Goal: Task Accomplishment & Management: Manage account settings

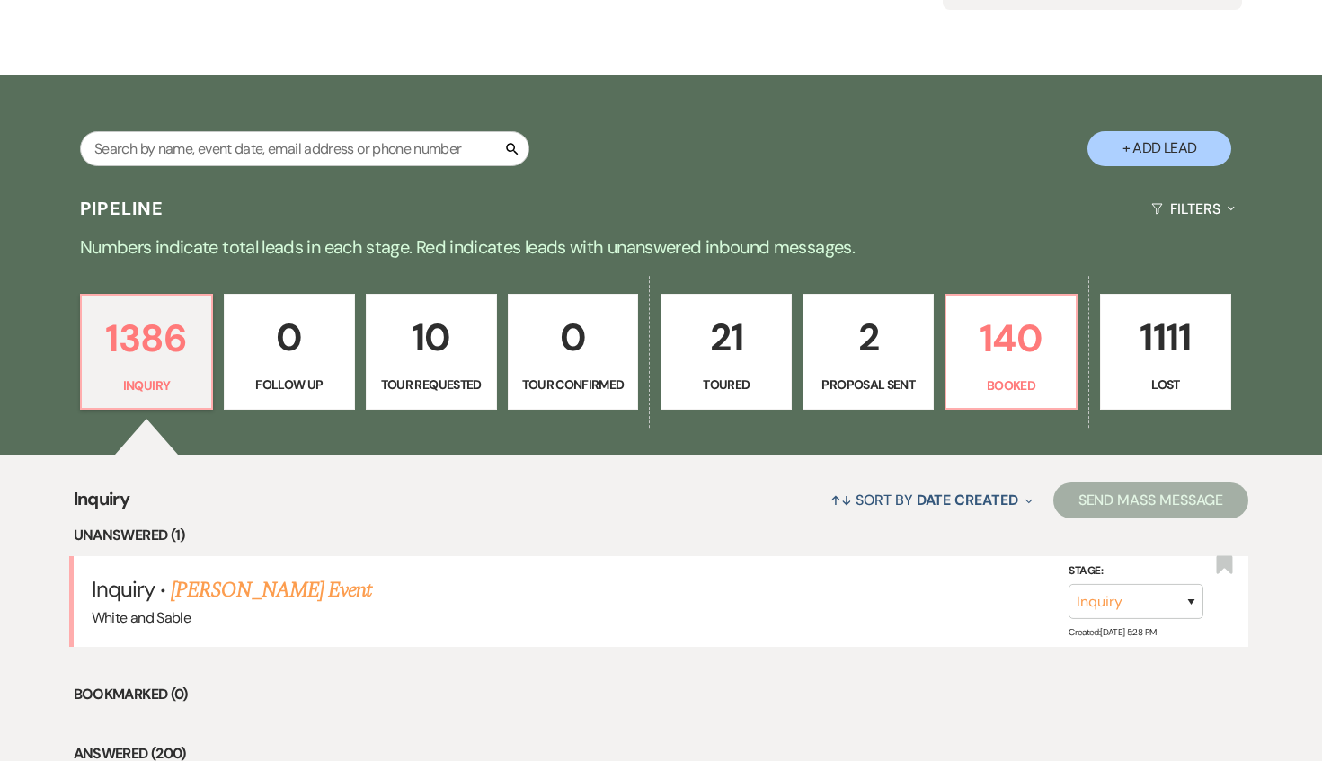
scroll to position [252, 0]
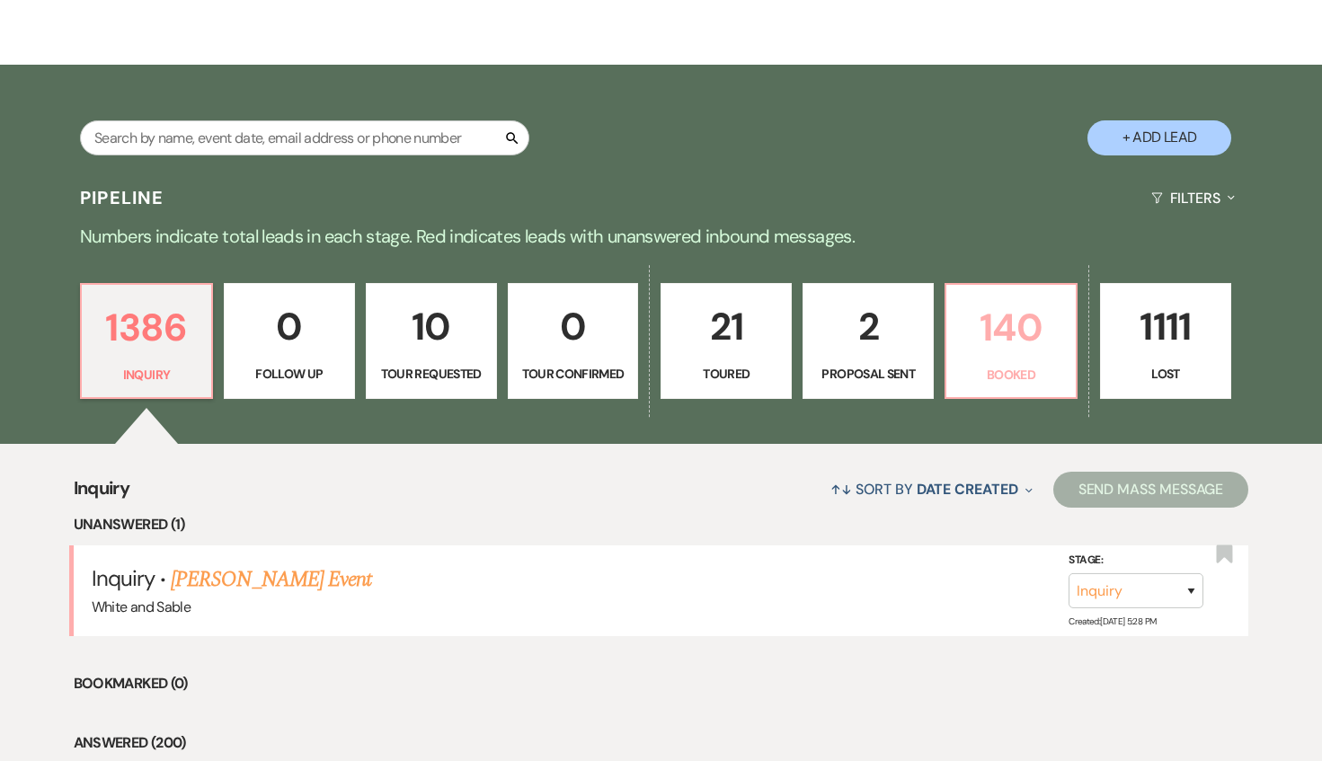
click at [986, 371] on p "Booked" at bounding box center [1011, 375] width 108 height 20
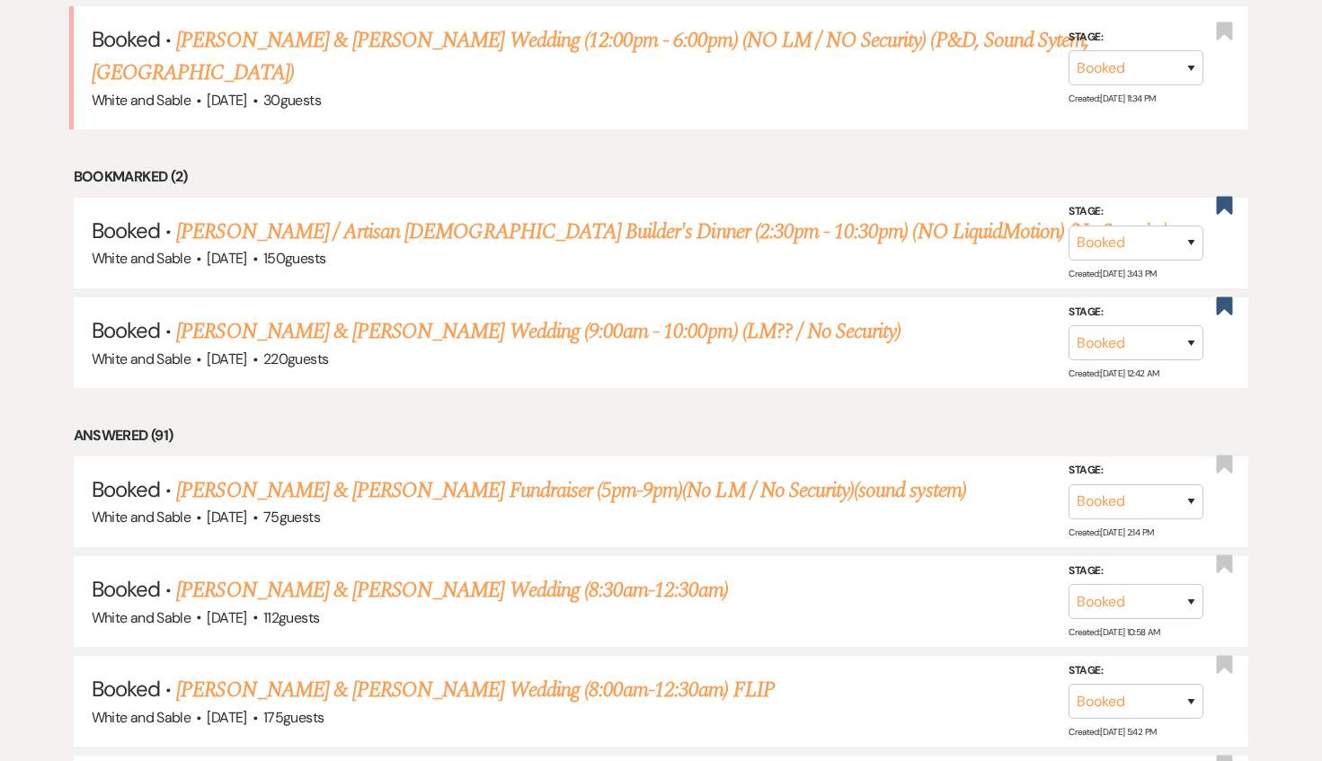
scroll to position [992, 0]
click at [291, 314] on link "[PERSON_NAME] & [PERSON_NAME] Wedding (9:00am - 10:00pm) (LM?? / No Security)" at bounding box center [538, 330] width 724 height 32
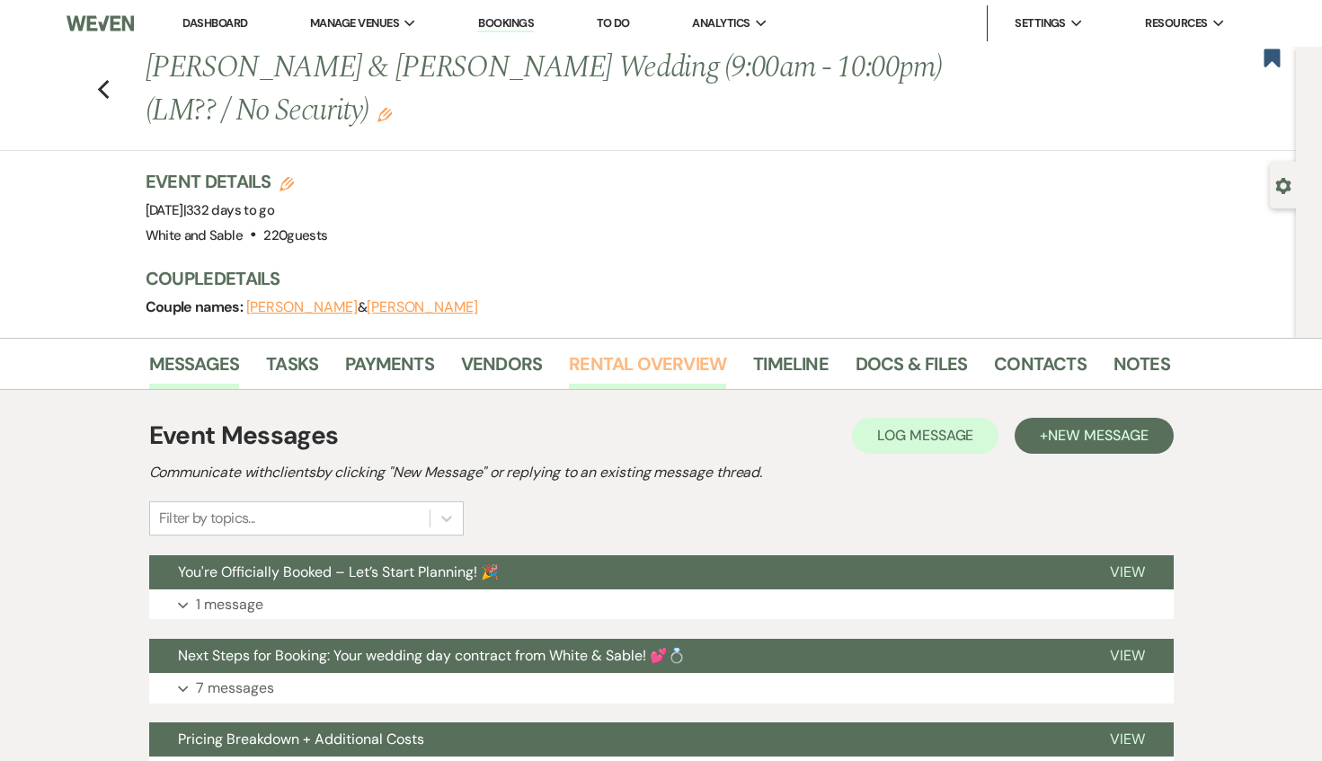
click at [609, 376] on link "Rental Overview" at bounding box center [647, 369] width 157 height 40
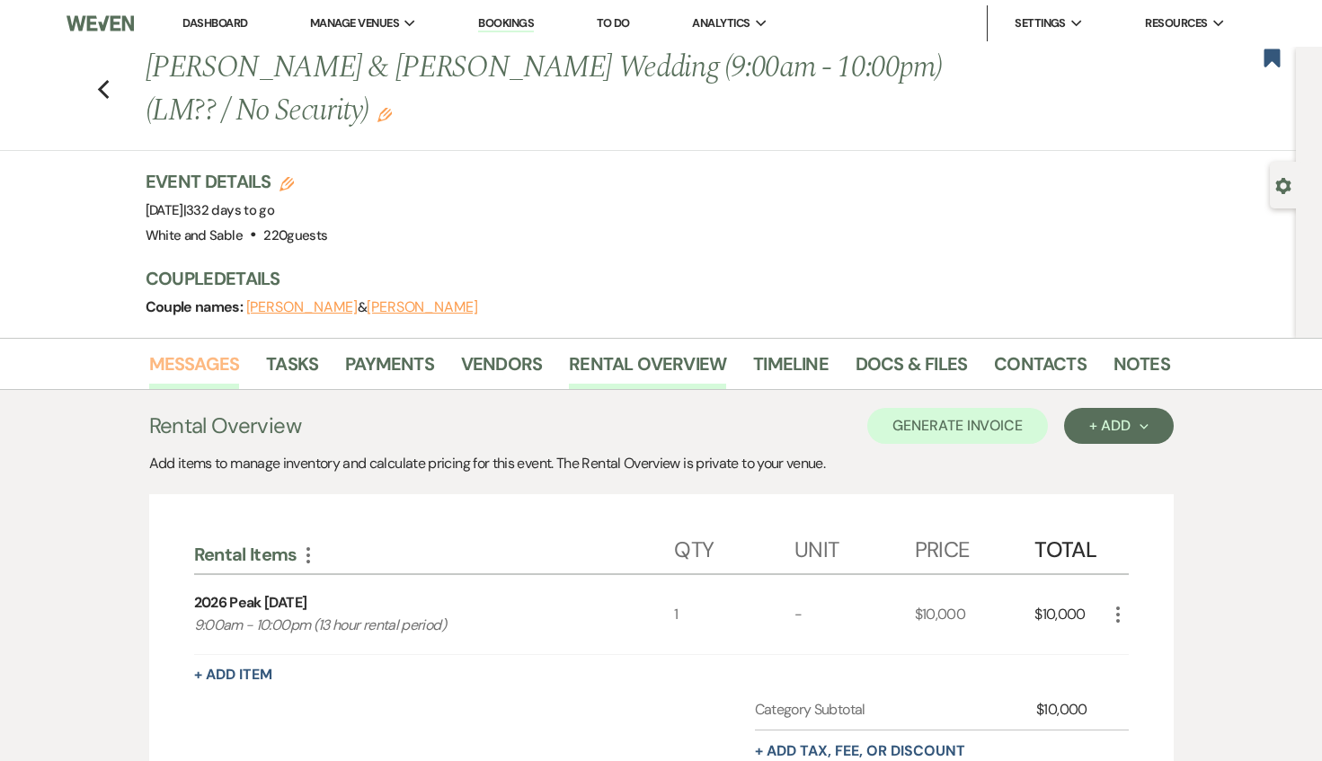
click at [201, 382] on link "Messages" at bounding box center [194, 369] width 91 height 40
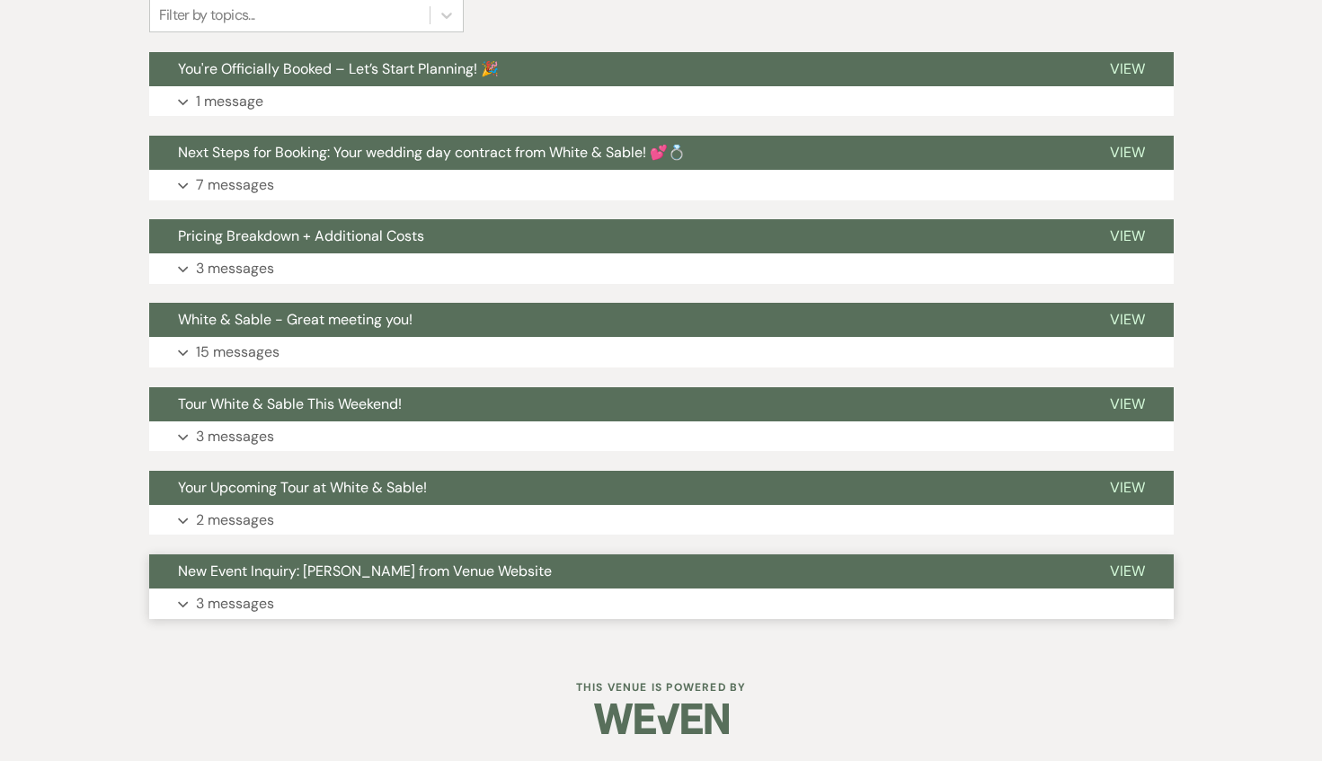
click at [315, 584] on button "New Event Inquiry: [PERSON_NAME] from Venue Website" at bounding box center [615, 571] width 932 height 34
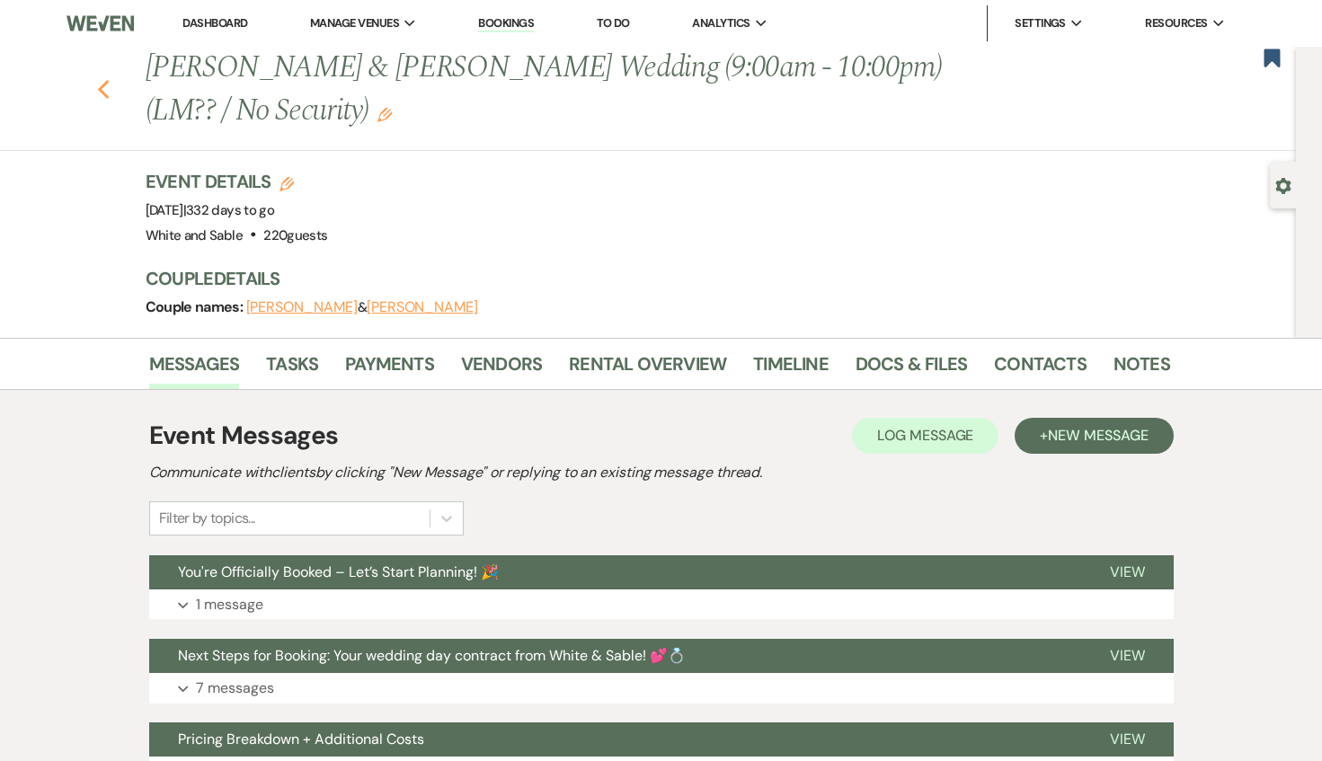
click at [104, 89] on icon "Previous" at bounding box center [103, 90] width 13 height 22
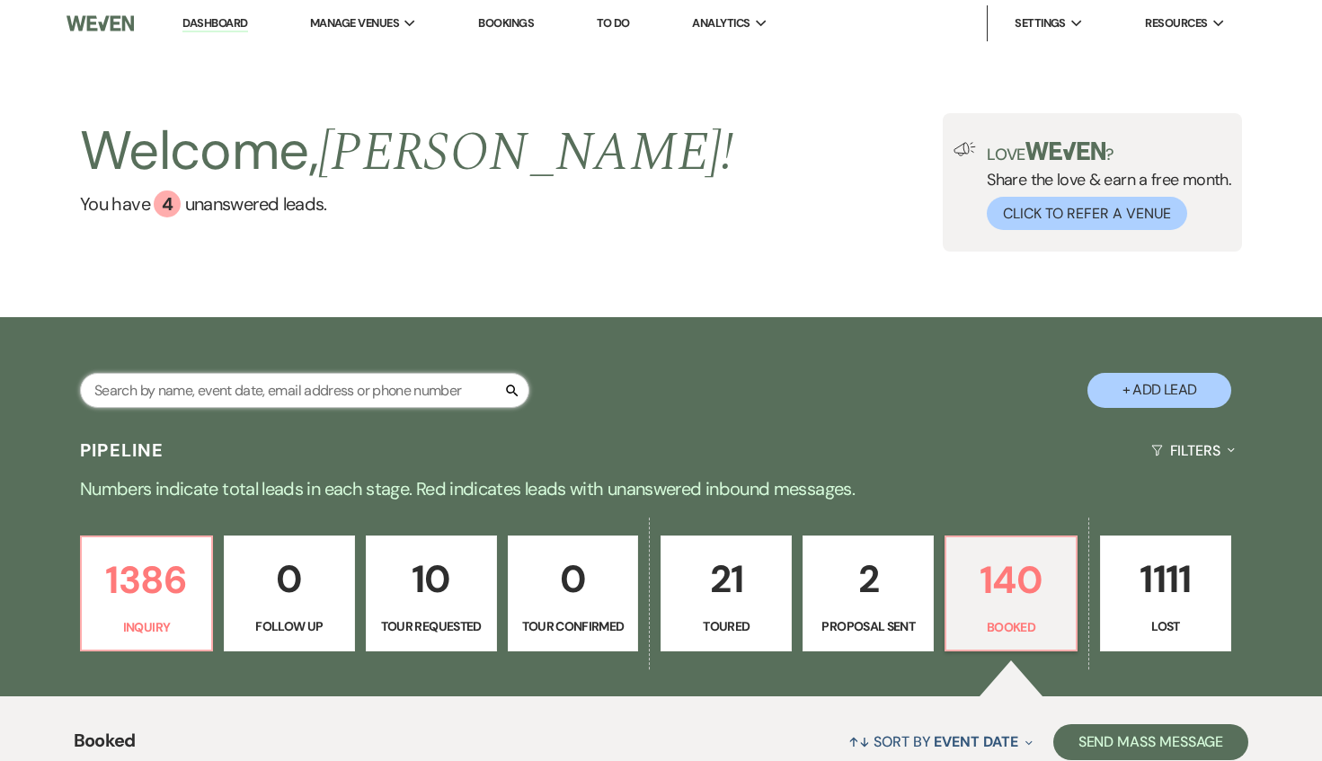
click at [226, 392] on input "text" at bounding box center [304, 390] width 449 height 35
type input "adda"
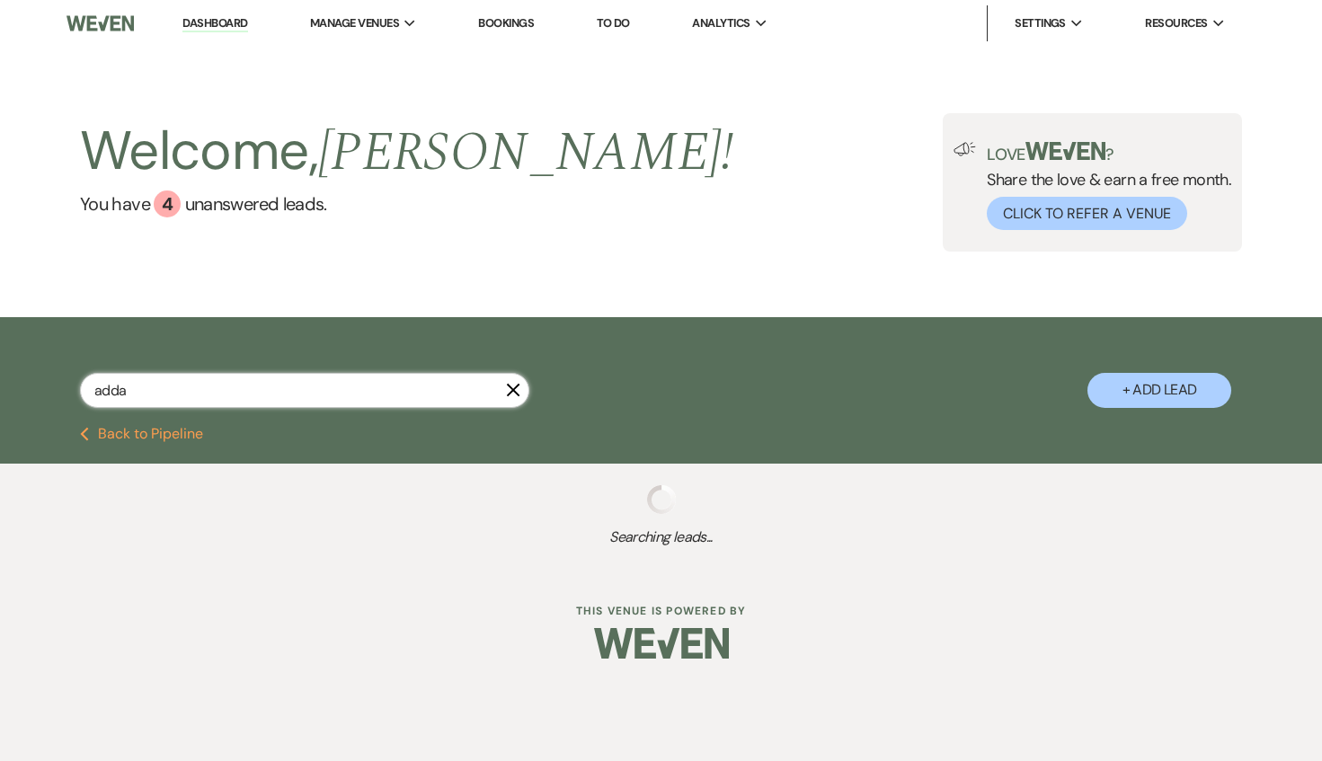
select select "8"
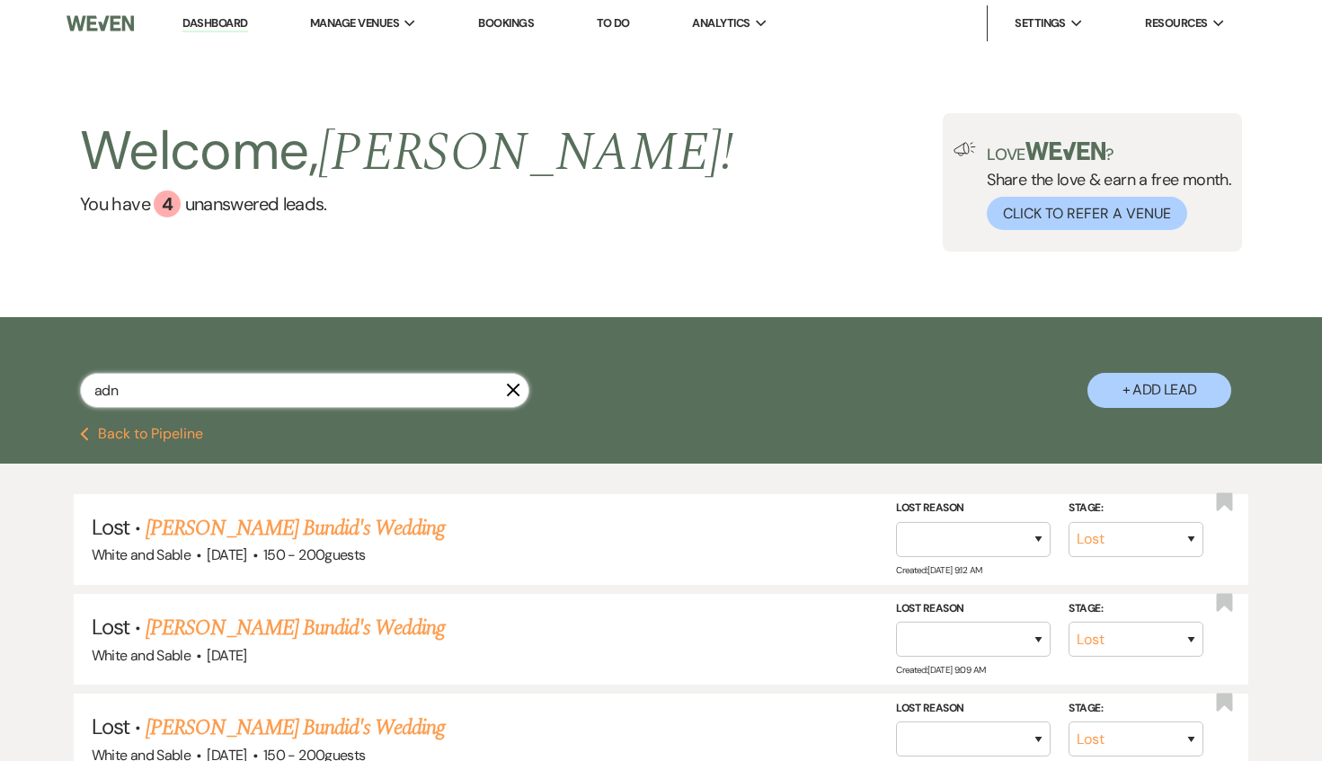
type input "adna"
select select "8"
select select "10"
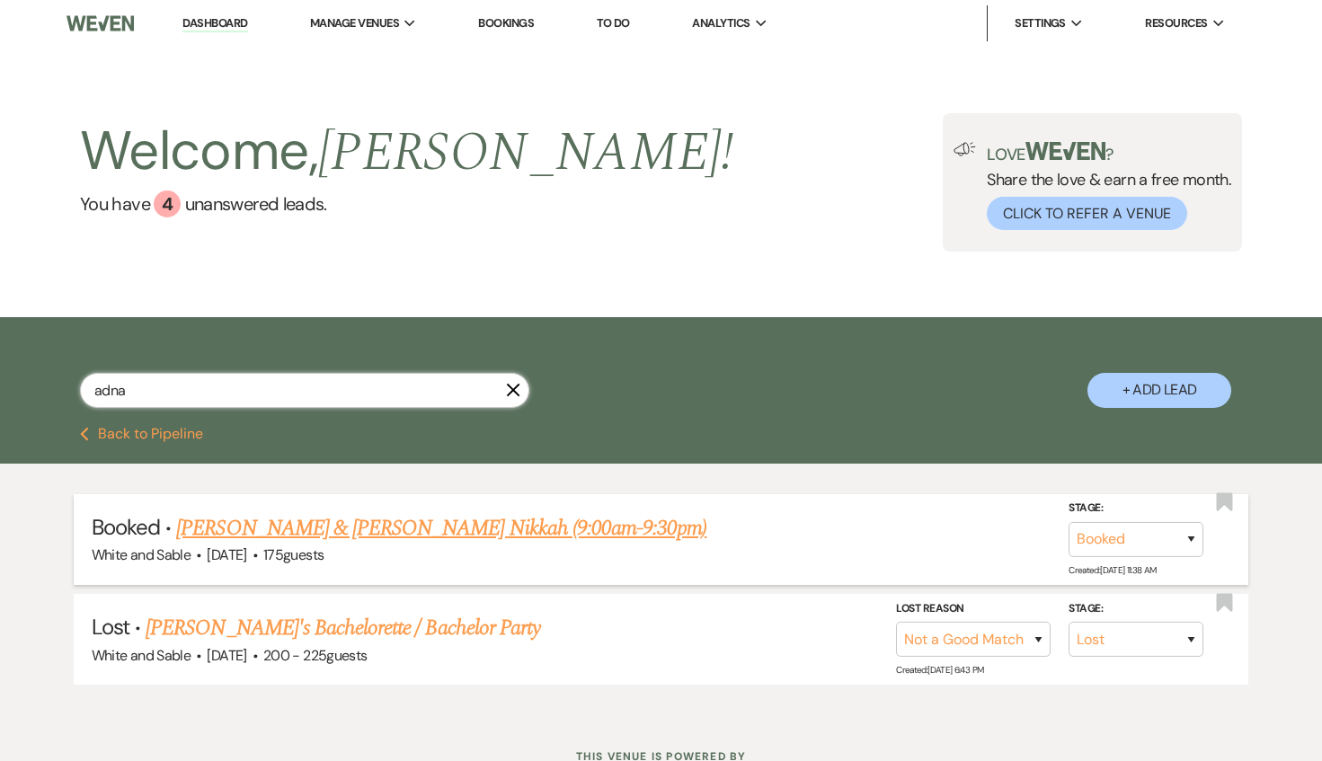
type input "adna"
click at [333, 525] on link "[PERSON_NAME] & [PERSON_NAME] Nikkah (9:00am-9:30pm)" at bounding box center [441, 528] width 530 height 32
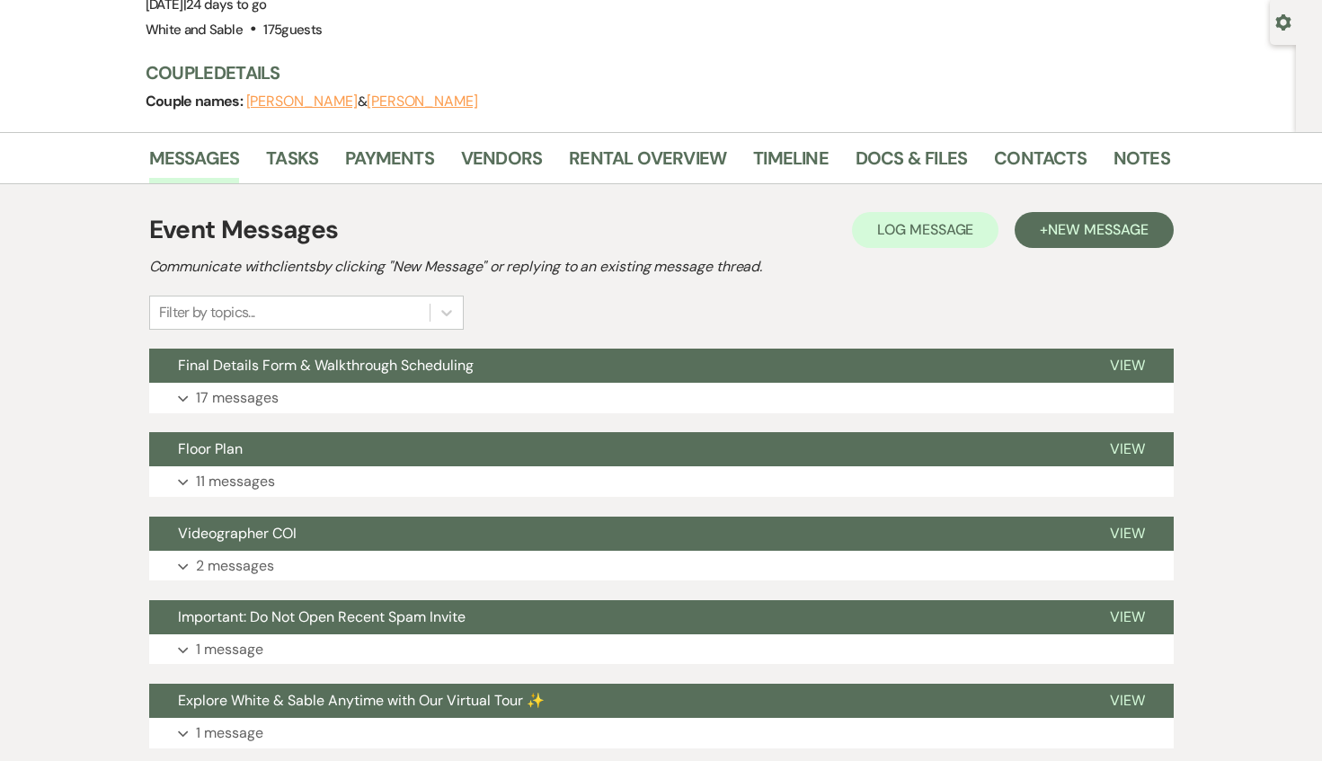
scroll to position [181, 0]
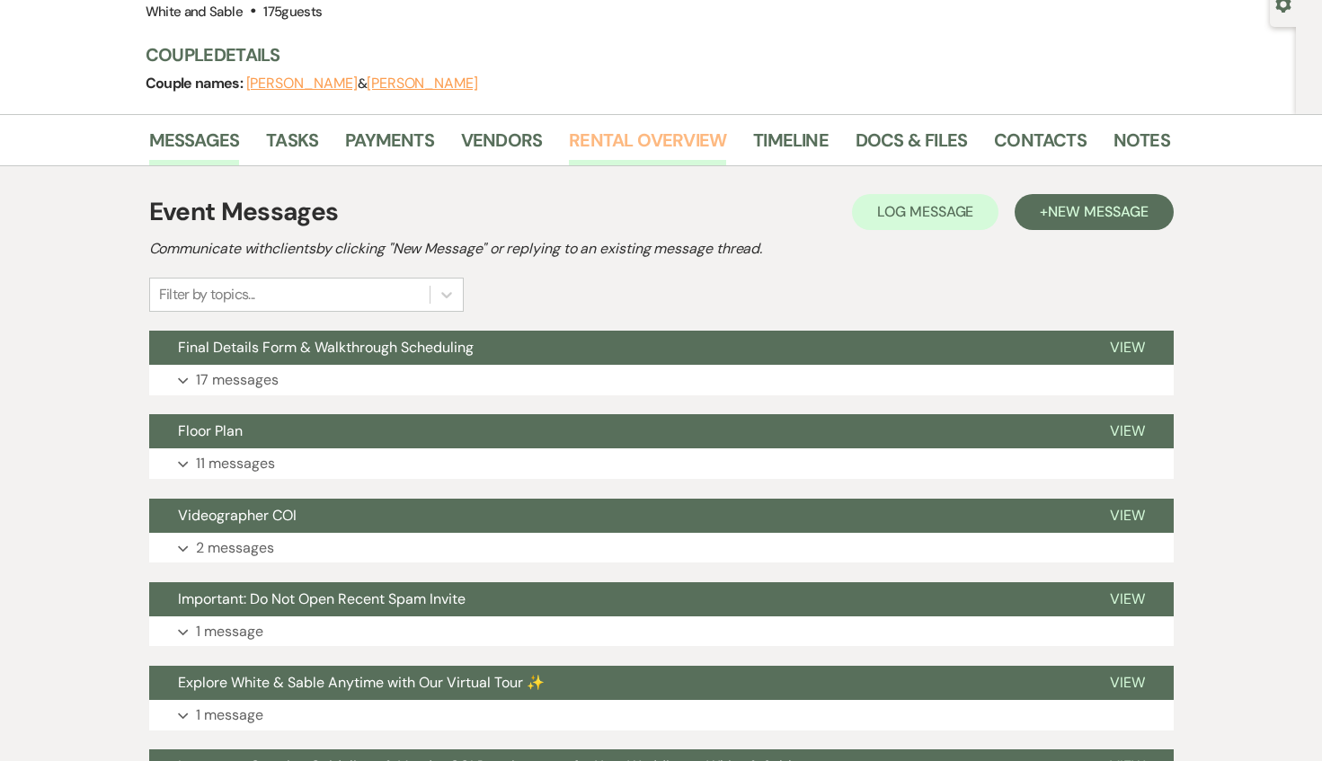
click at [623, 137] on link "Rental Overview" at bounding box center [647, 146] width 157 height 40
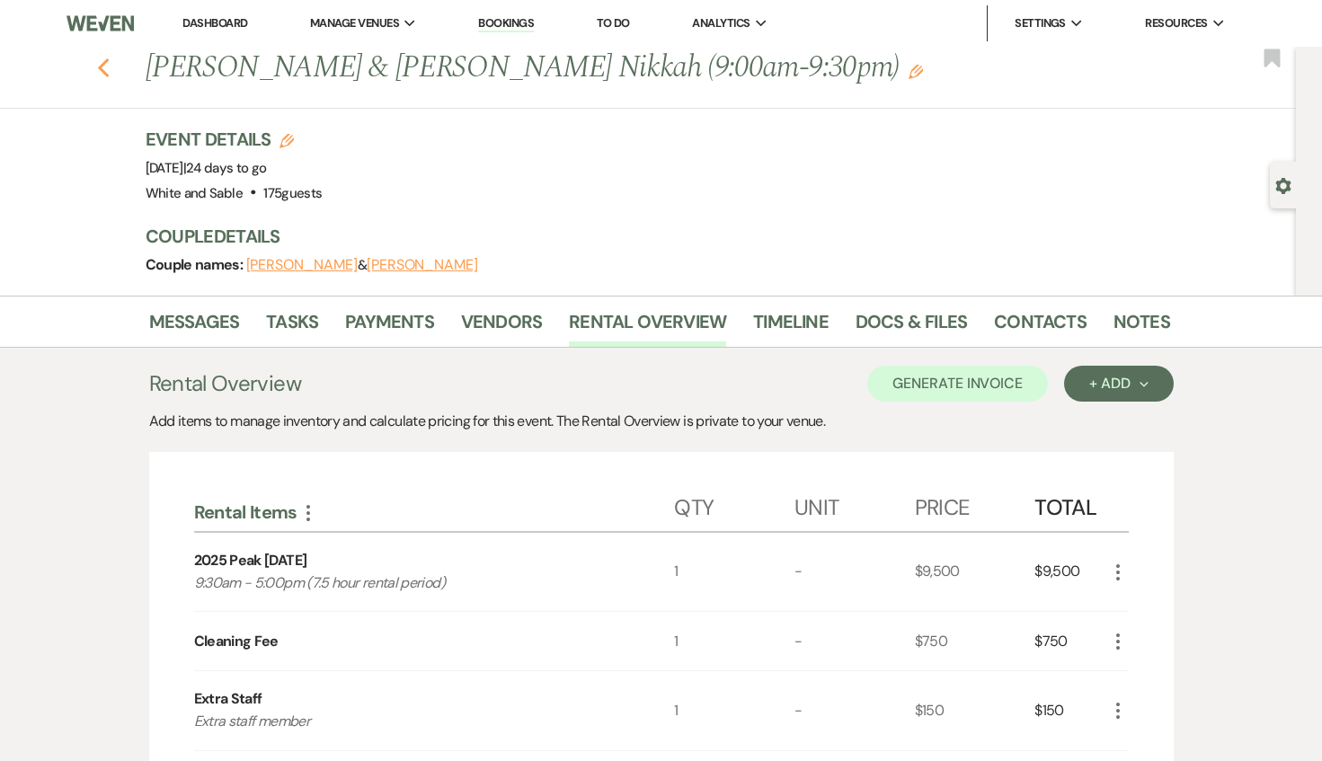
click at [97, 68] on icon "Previous" at bounding box center [103, 68] width 13 height 22
select select "8"
select select "10"
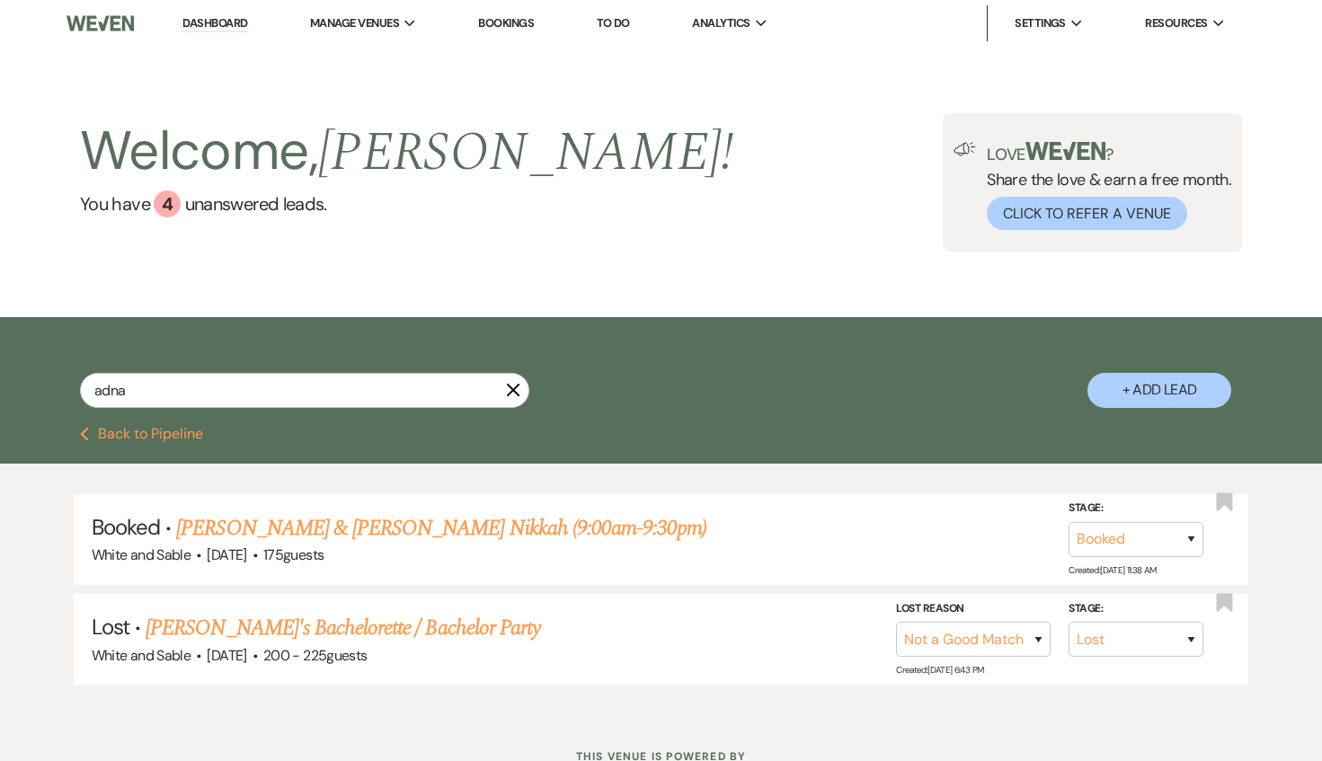
click at [234, 22] on link "Dashboard" at bounding box center [214, 23] width 65 height 17
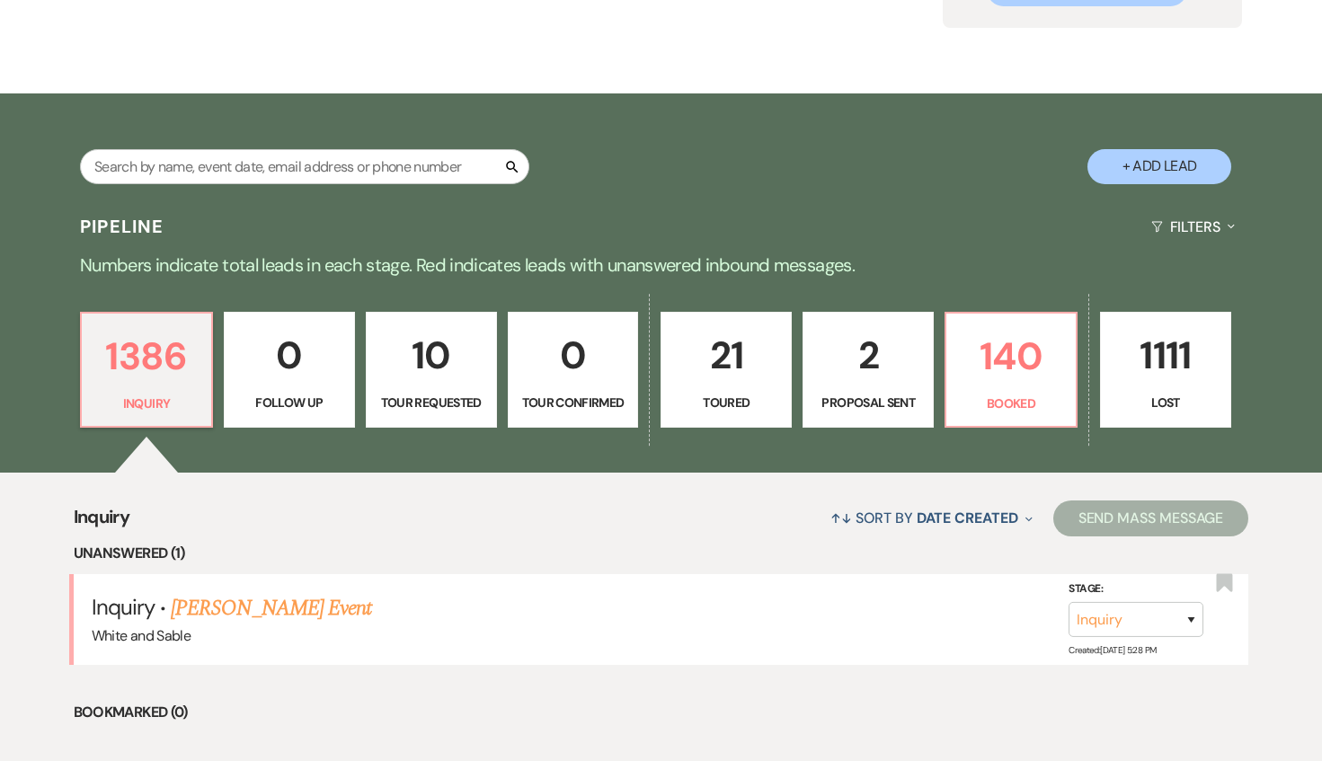
scroll to position [235, 0]
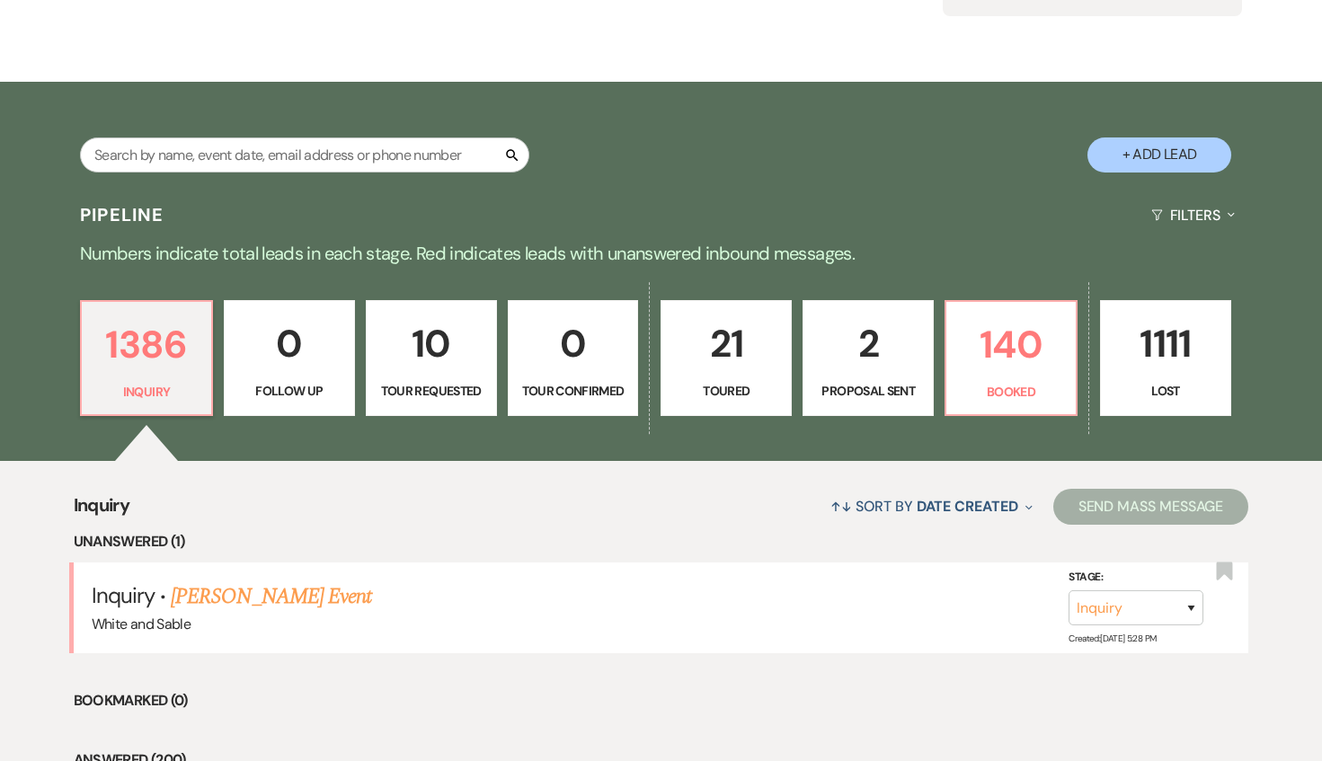
click at [447, 437] on div "1386 Inquiry 0 Follow Up 10 Tour Requested 0 Tour Confirmed 21 Toured 2 Proposa…" at bounding box center [661, 370] width 1294 height 183
click at [447, 392] on p "Tour Requested" at bounding box center [431, 391] width 108 height 20
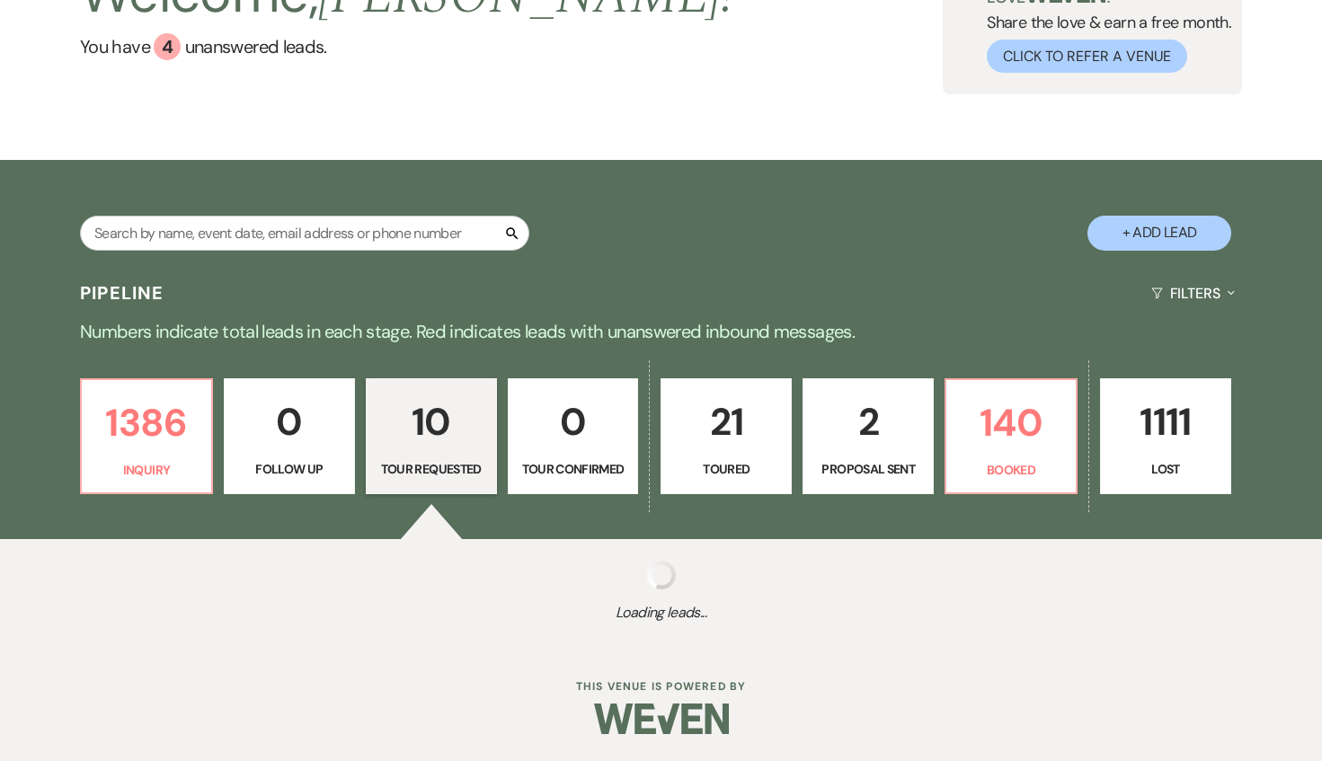
select select "2"
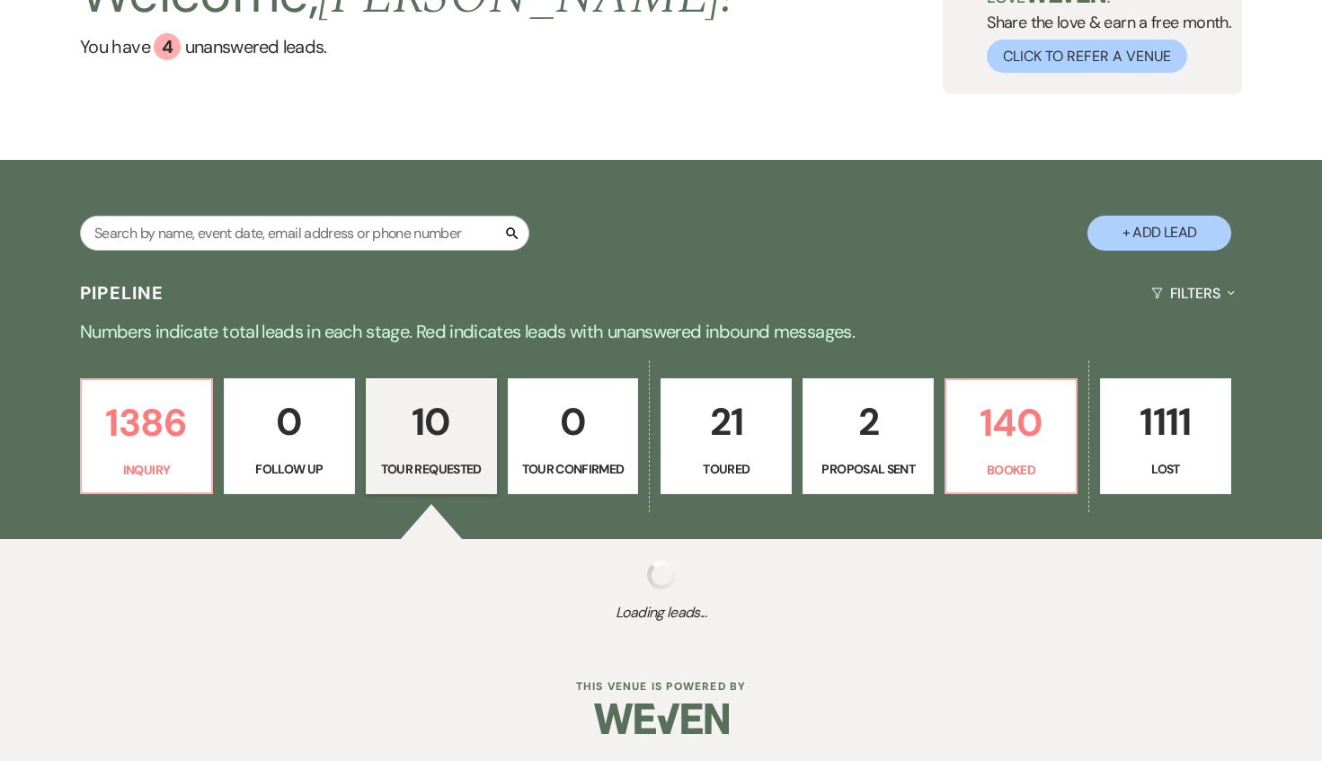
select select "2"
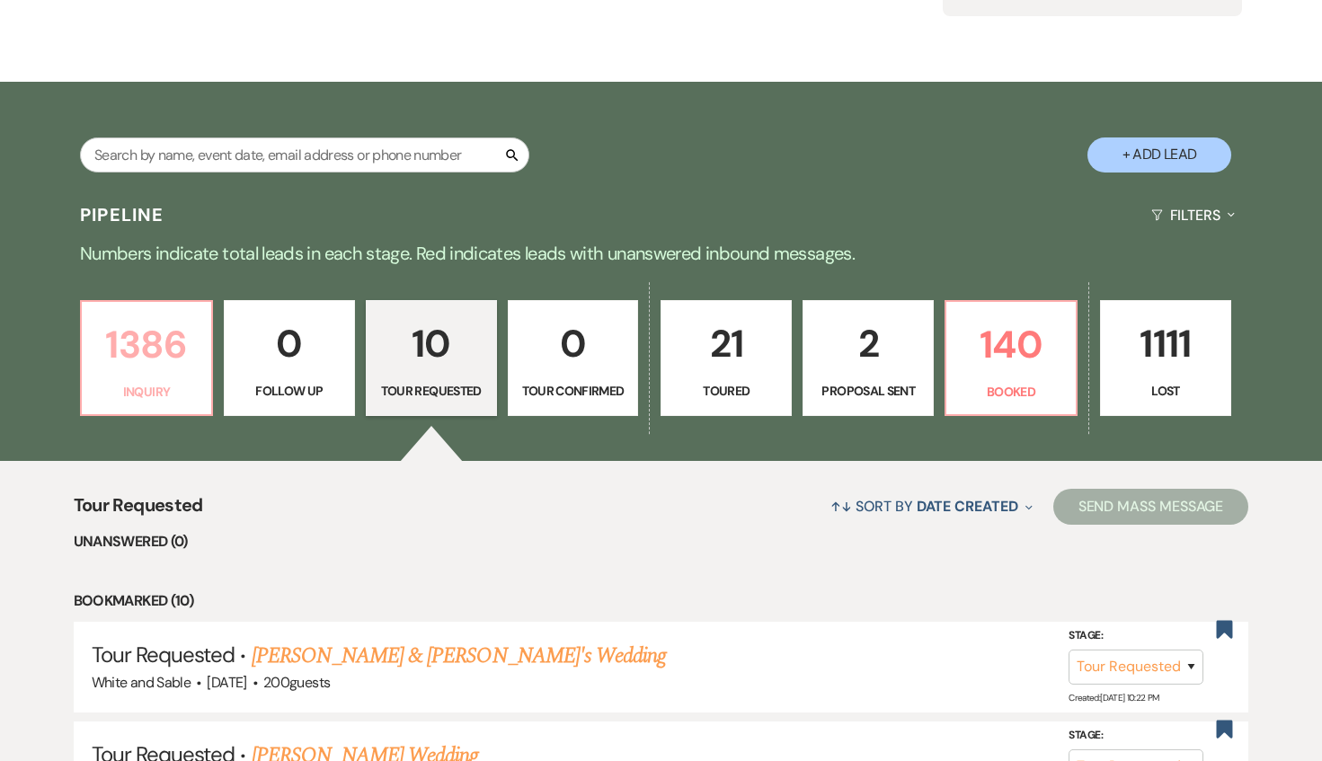
click at [157, 367] on p "1386" at bounding box center [147, 344] width 108 height 60
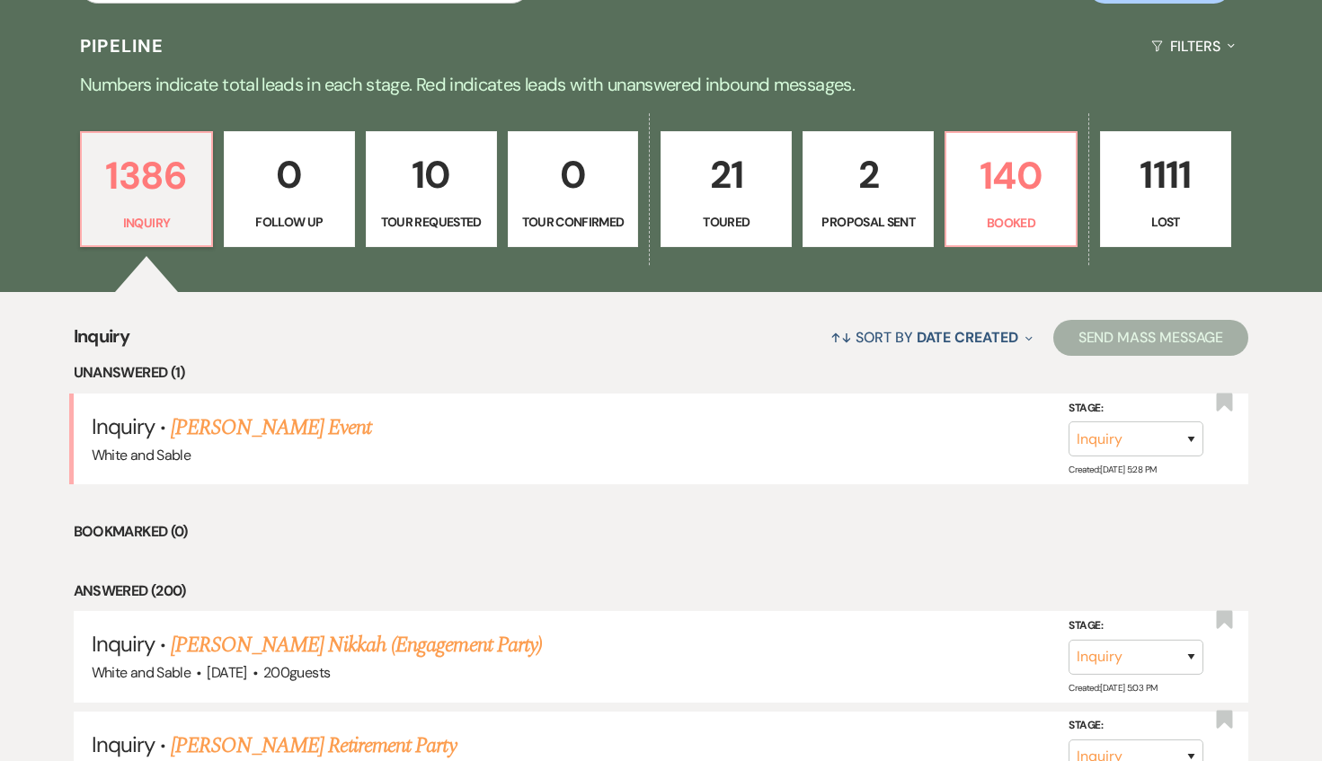
scroll to position [360, 0]
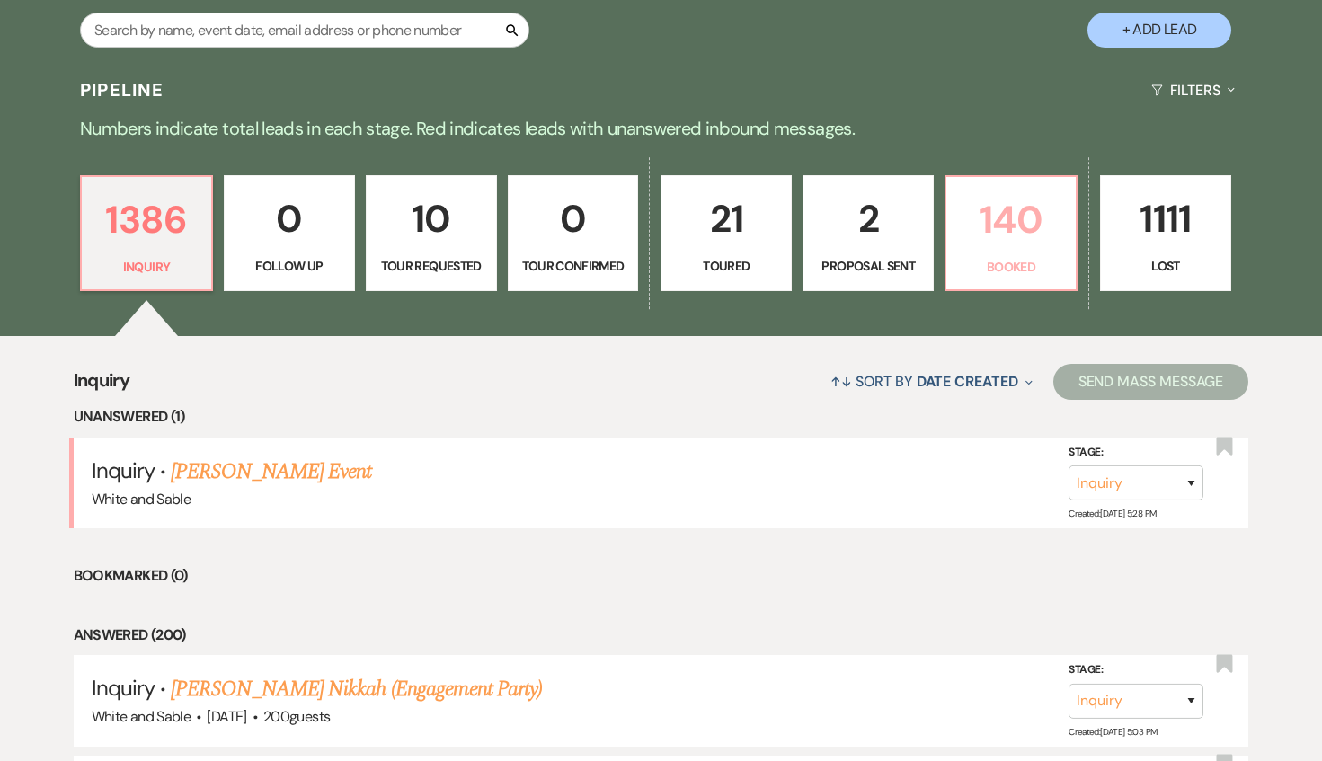
click at [1004, 235] on p "140" at bounding box center [1011, 220] width 108 height 60
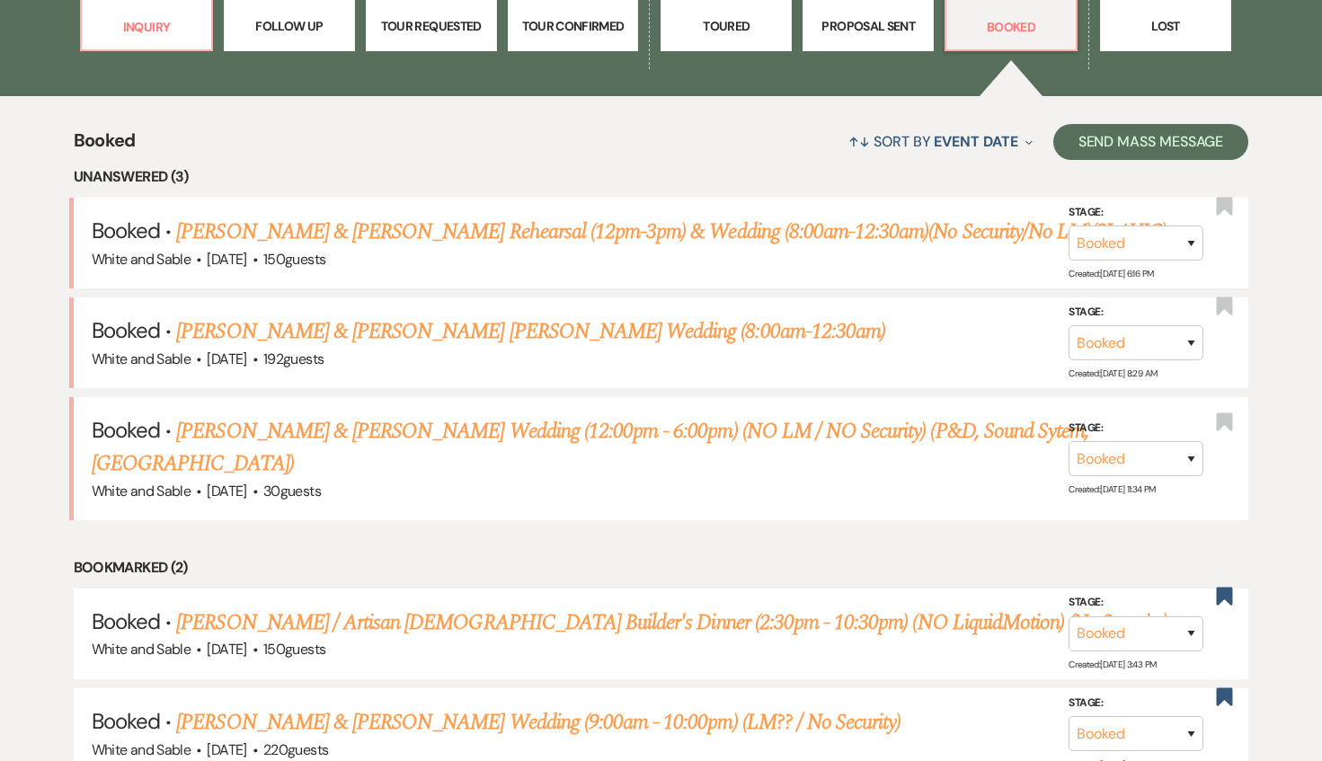
scroll to position [601, 0]
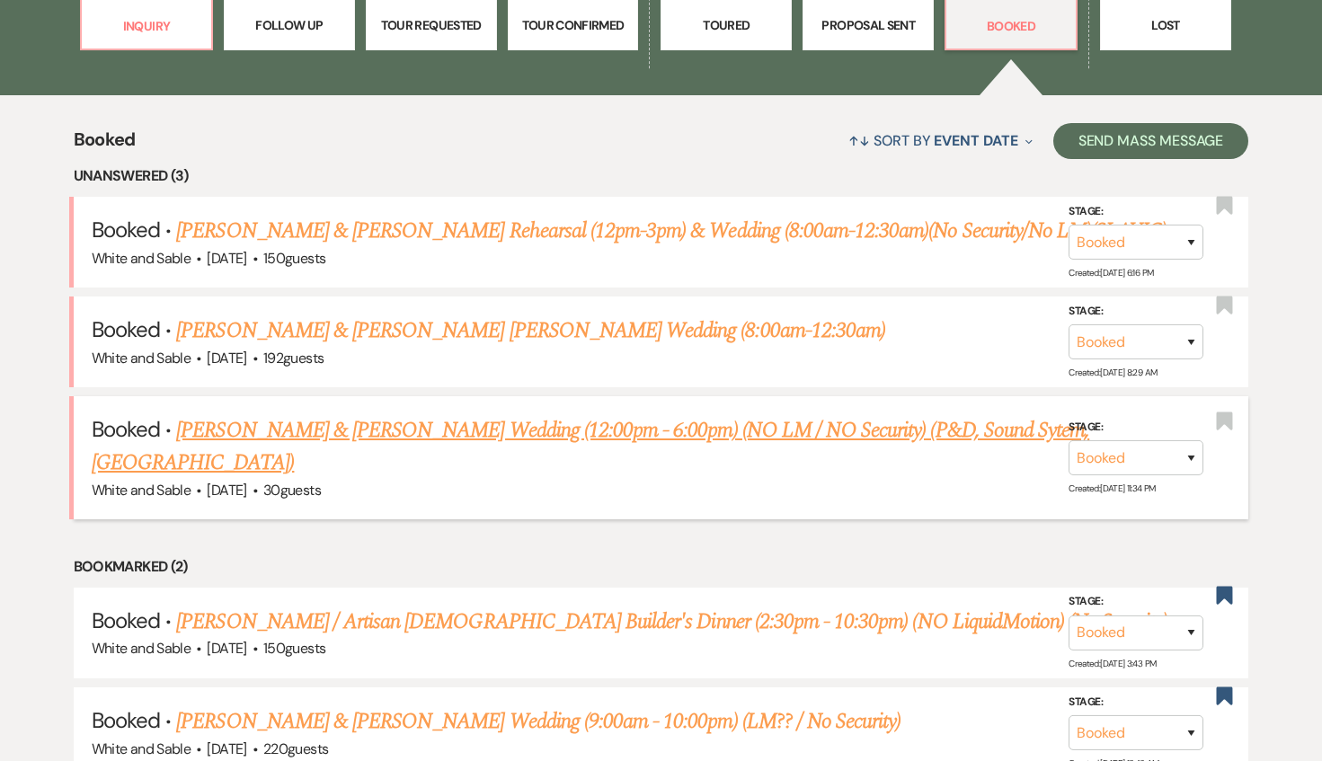
click at [515, 427] on link "[PERSON_NAME] & [PERSON_NAME] Wedding (12:00pm - 6:00pm) (NO LM / NO Security) …" at bounding box center [591, 446] width 998 height 65
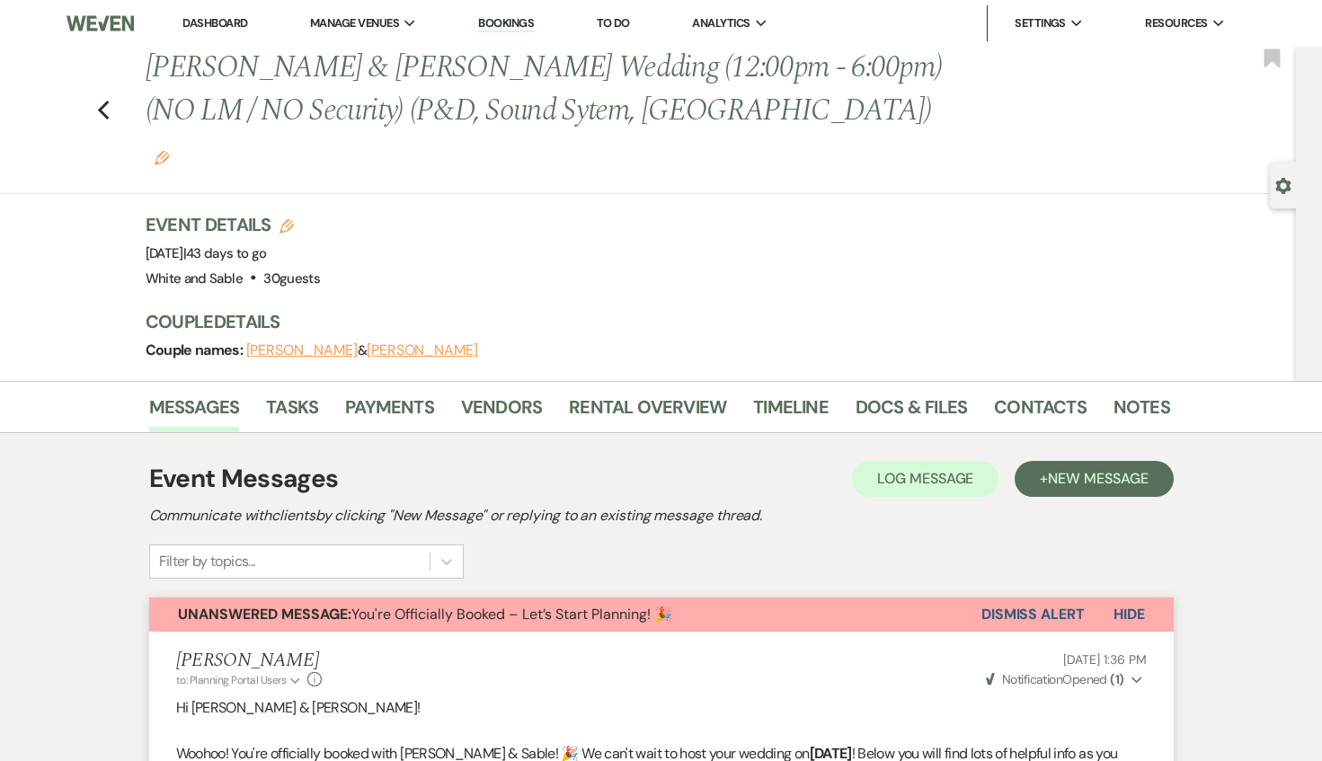
click at [1058, 597] on button "Dismiss Alert" at bounding box center [1032, 614] width 103 height 34
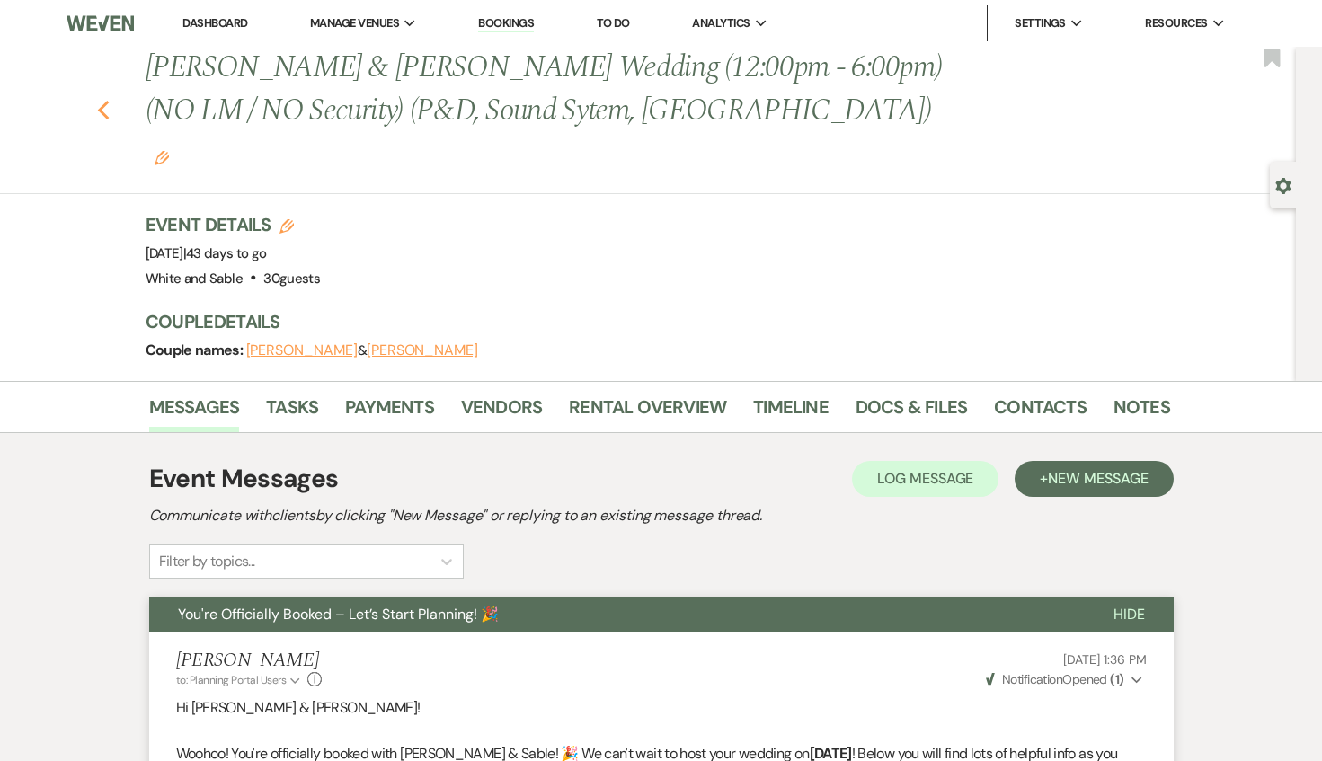
click at [106, 100] on icon "Previous" at bounding box center [103, 111] width 13 height 22
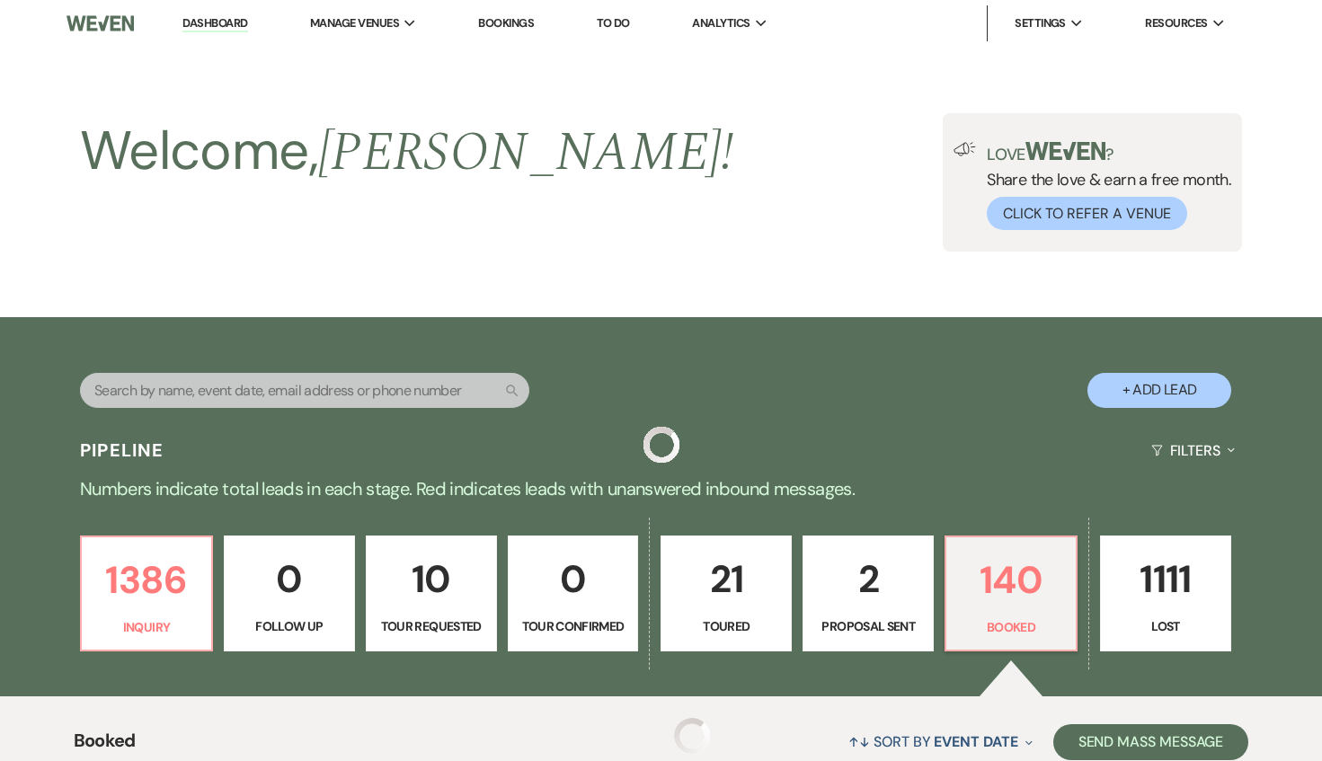
scroll to position [601, 0]
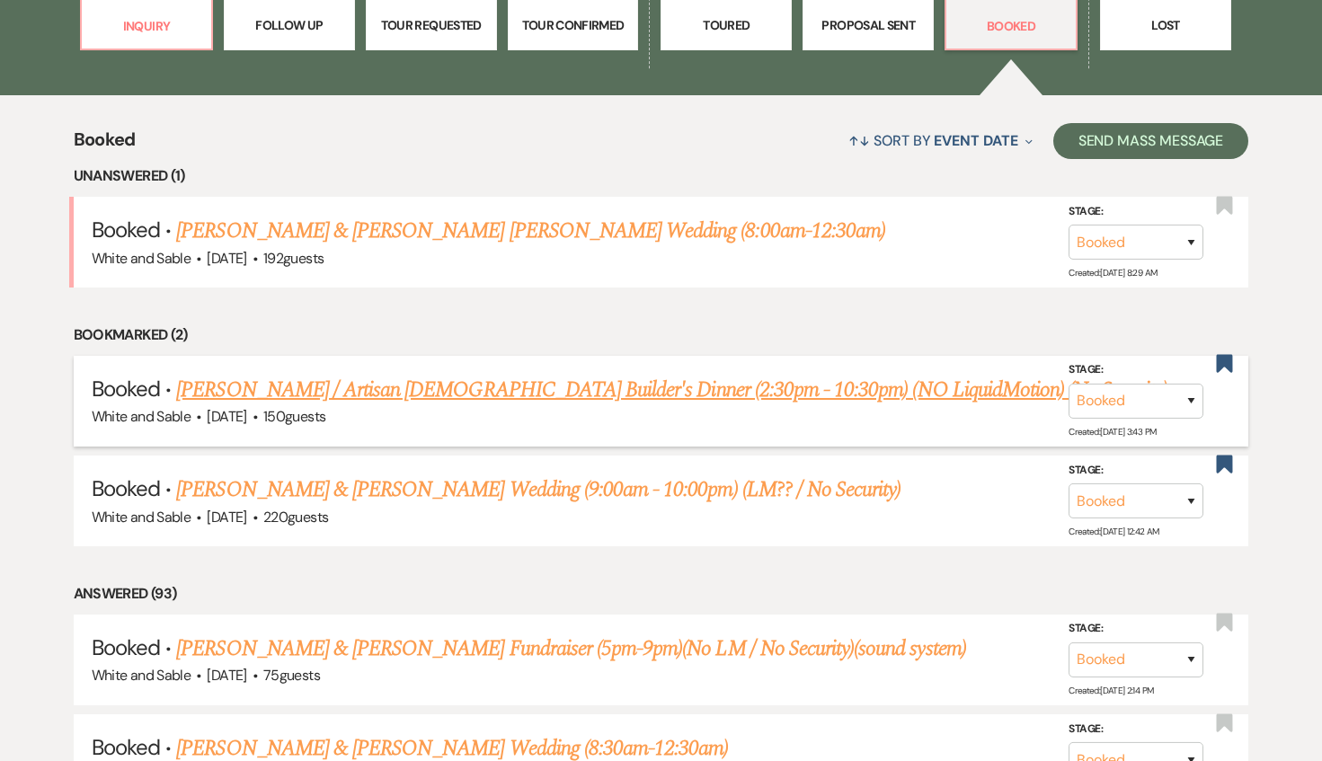
click at [661, 397] on link "[PERSON_NAME] / Artisan [DEMOGRAPHIC_DATA] Builder's Dinner (2:30pm - 10:30pm) …" at bounding box center [671, 390] width 990 height 32
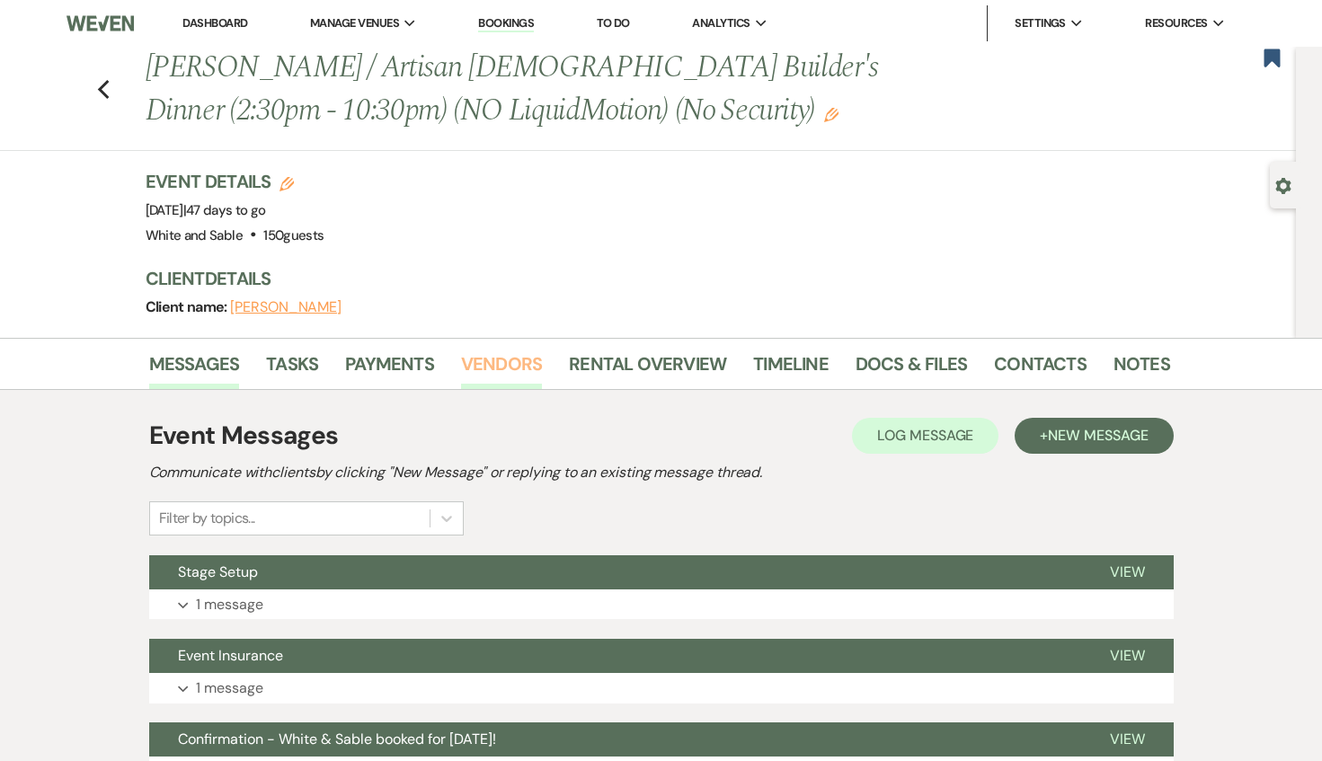
click at [526, 368] on link "Vendors" at bounding box center [501, 369] width 81 height 40
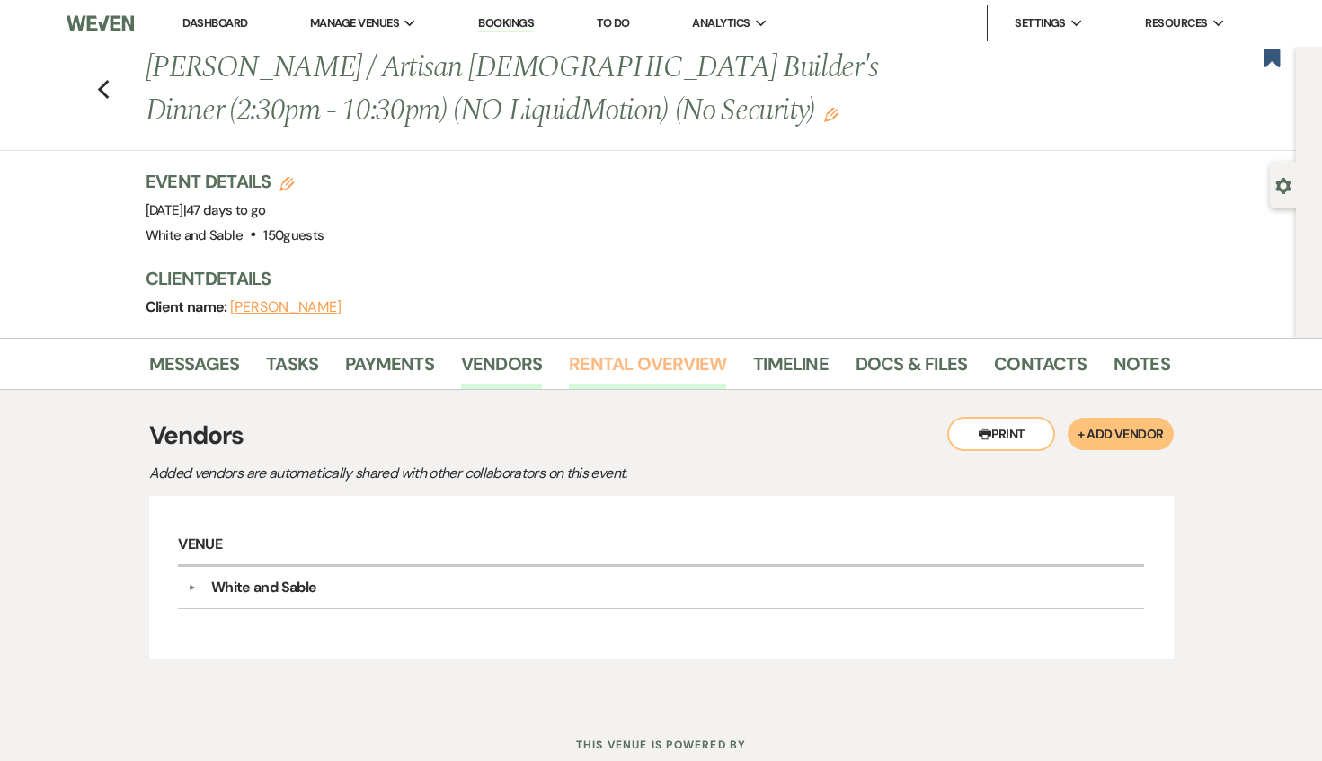
click at [624, 361] on link "Rental Overview" at bounding box center [647, 369] width 157 height 40
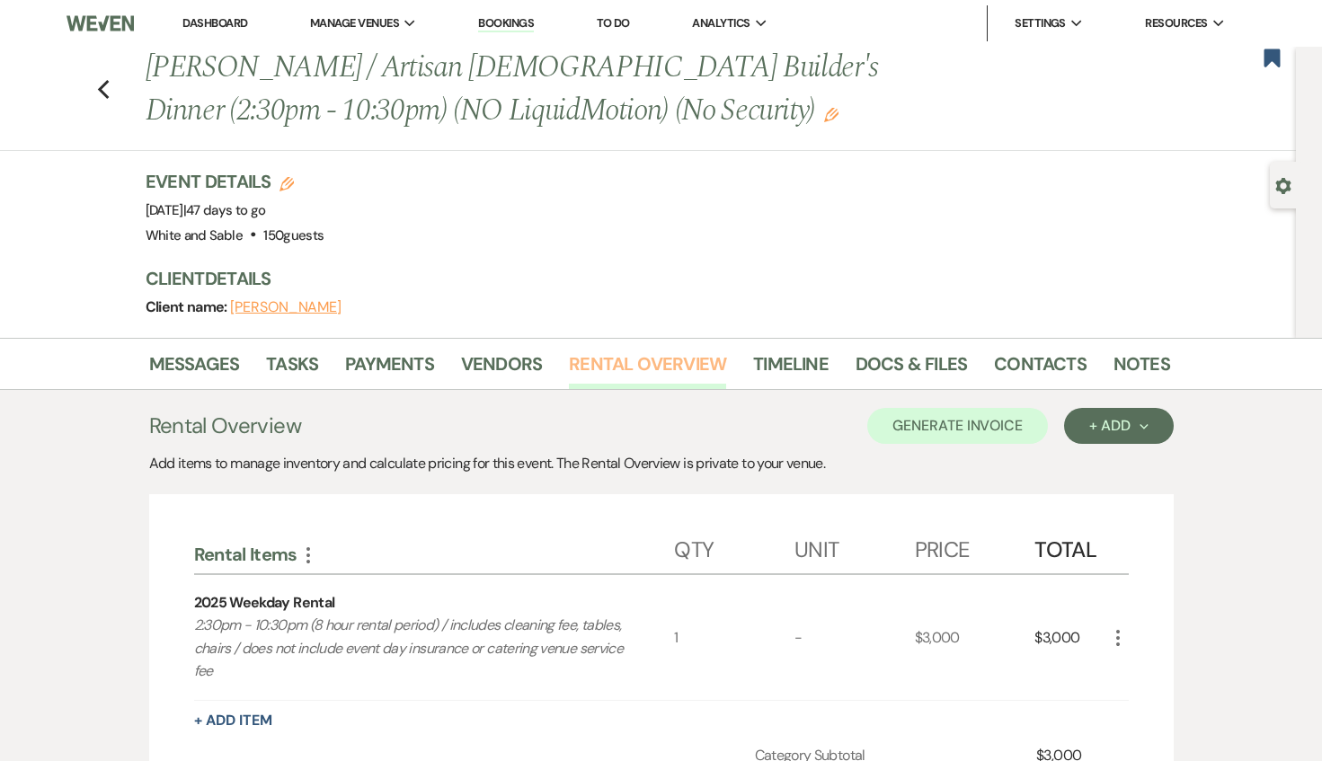
click at [617, 383] on link "Rental Overview" at bounding box center [647, 369] width 157 height 40
click at [400, 354] on link "Payments" at bounding box center [389, 369] width 89 height 40
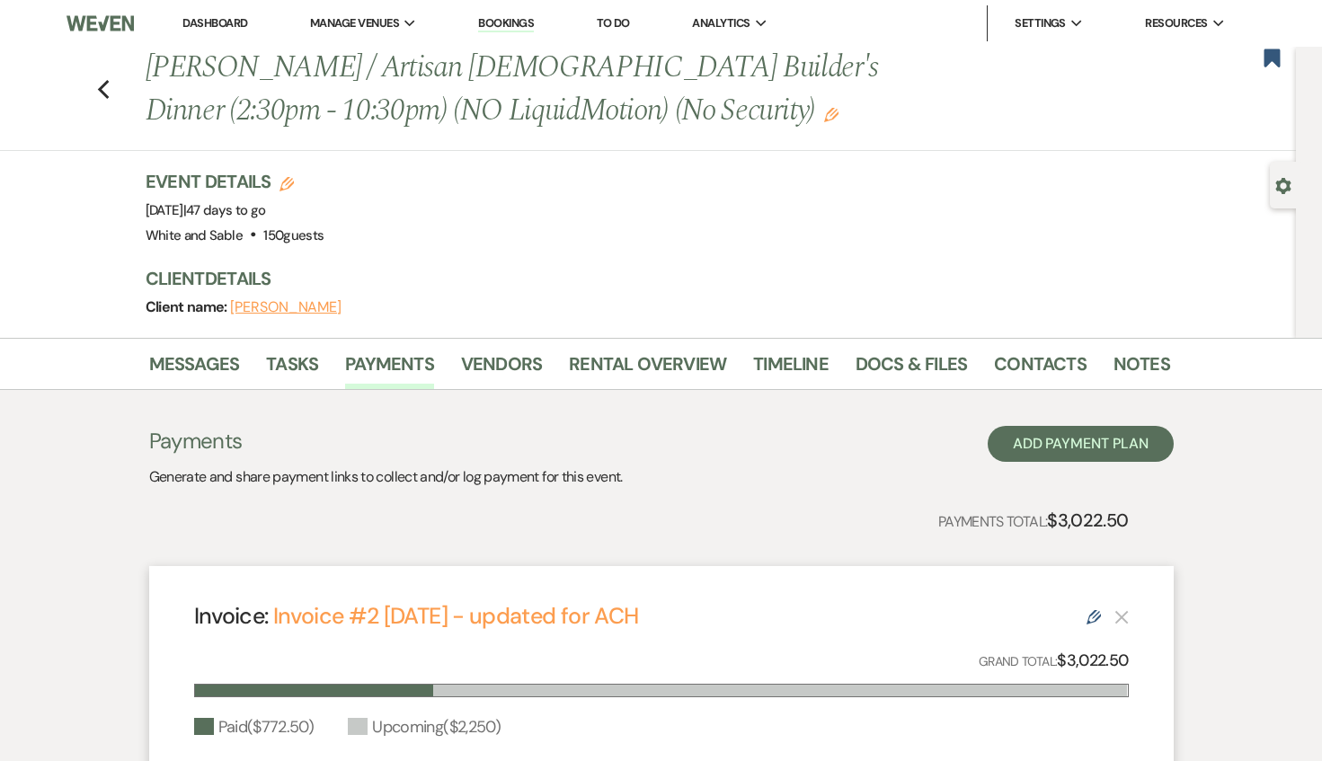
click at [95, 84] on div "Previous [PERSON_NAME] / Artisan Church Builder's Dinner (2:30pm - 10:30pm) (NO…" at bounding box center [643, 99] width 1304 height 104
click at [103, 89] on icon "Previous" at bounding box center [103, 90] width 13 height 22
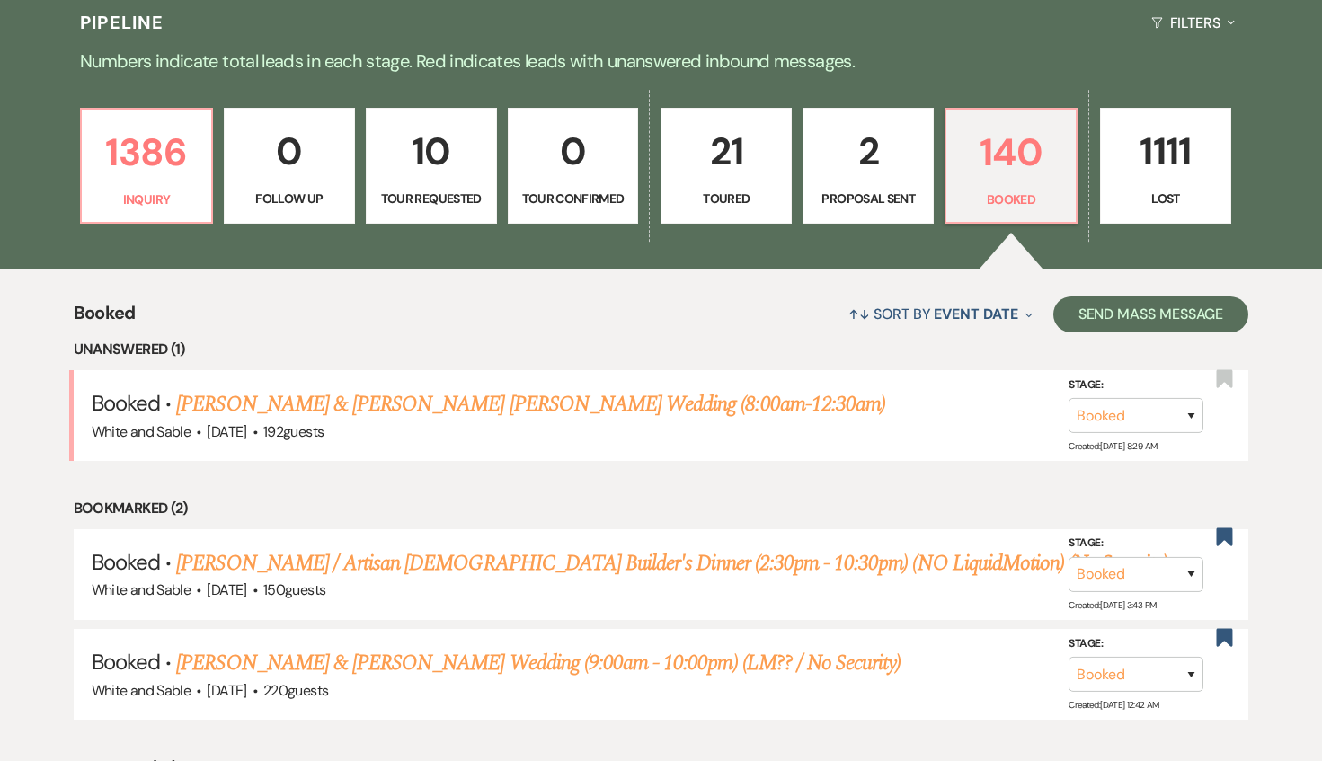
scroll to position [386, 0]
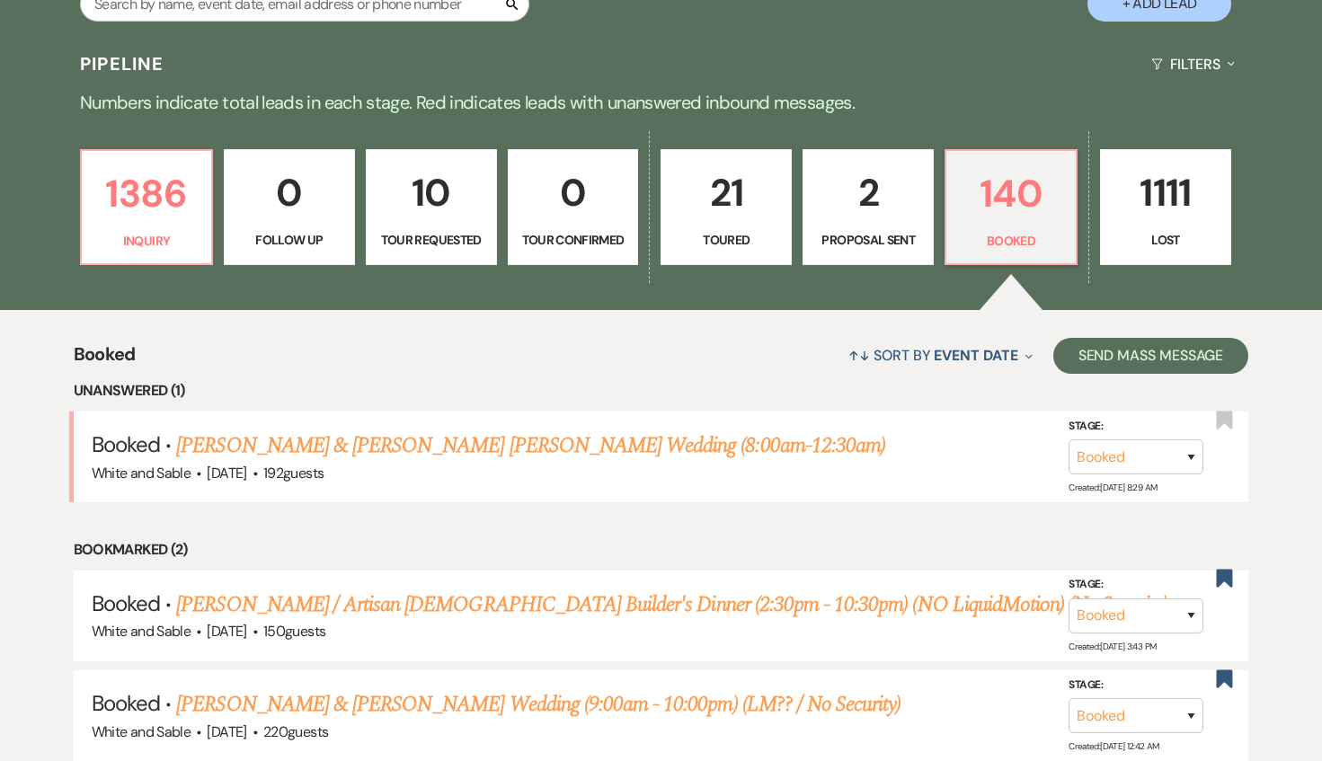
click at [918, 223] on link "2 Proposal Sent" at bounding box center [867, 207] width 131 height 117
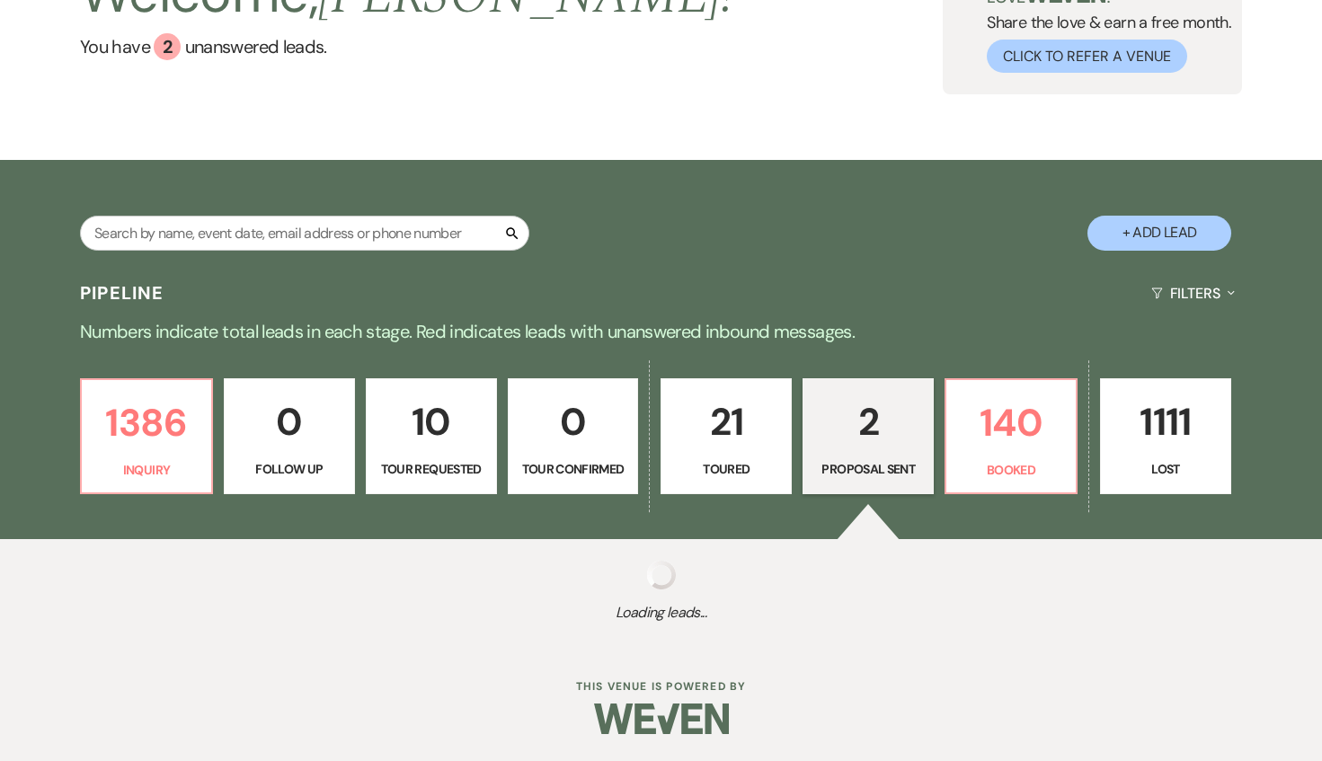
select select "6"
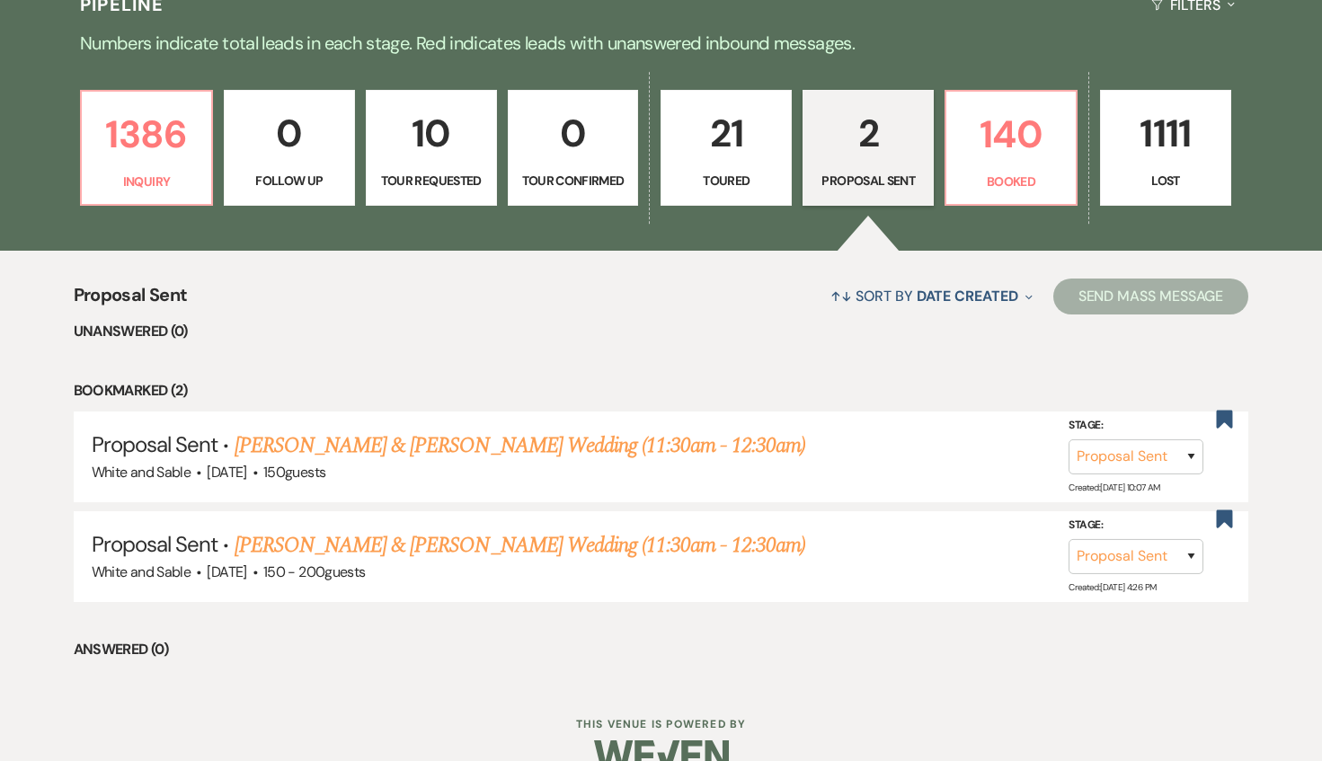
scroll to position [451, 0]
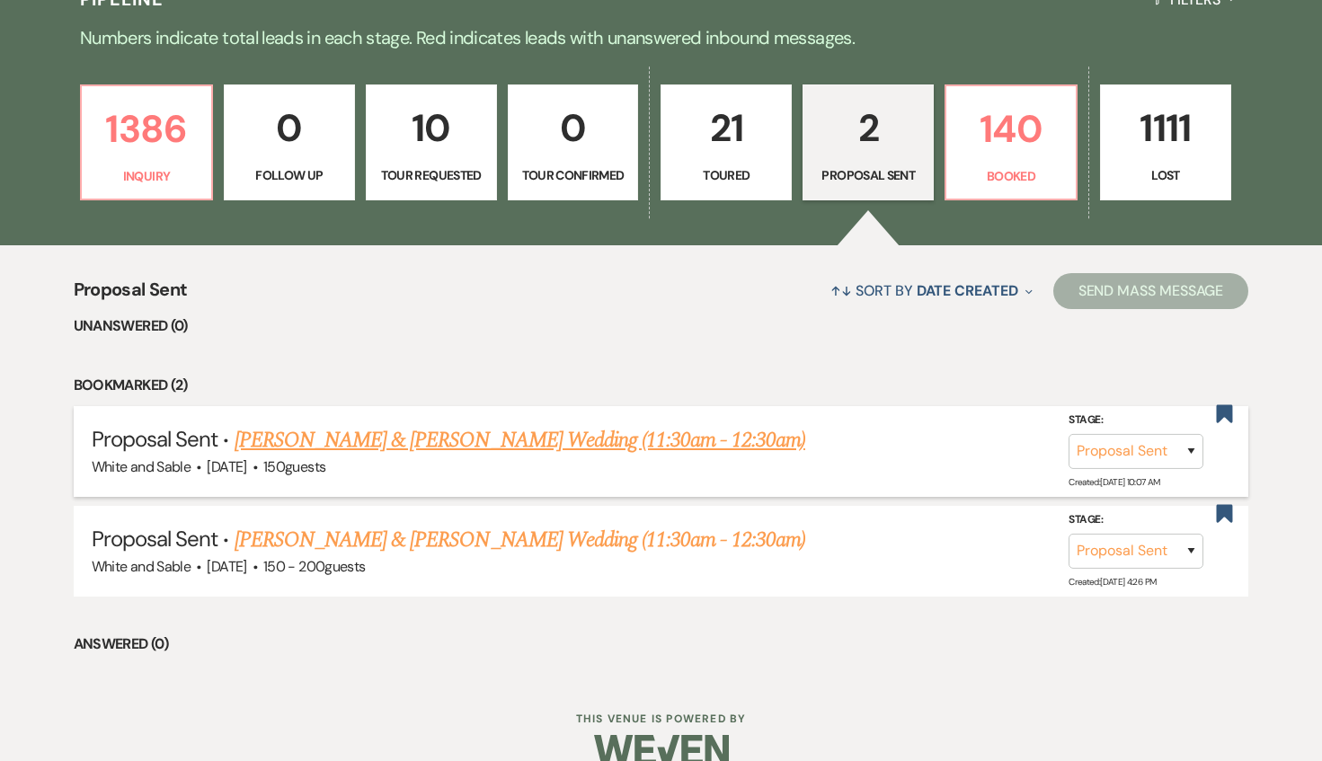
click at [580, 456] on div "White and Sable · [DATE] · 150 guests" at bounding box center [661, 466] width 1139 height 23
click at [573, 444] on link "[PERSON_NAME] & [PERSON_NAME] Wedding (11:30am - 12:30am)" at bounding box center [519, 440] width 570 height 32
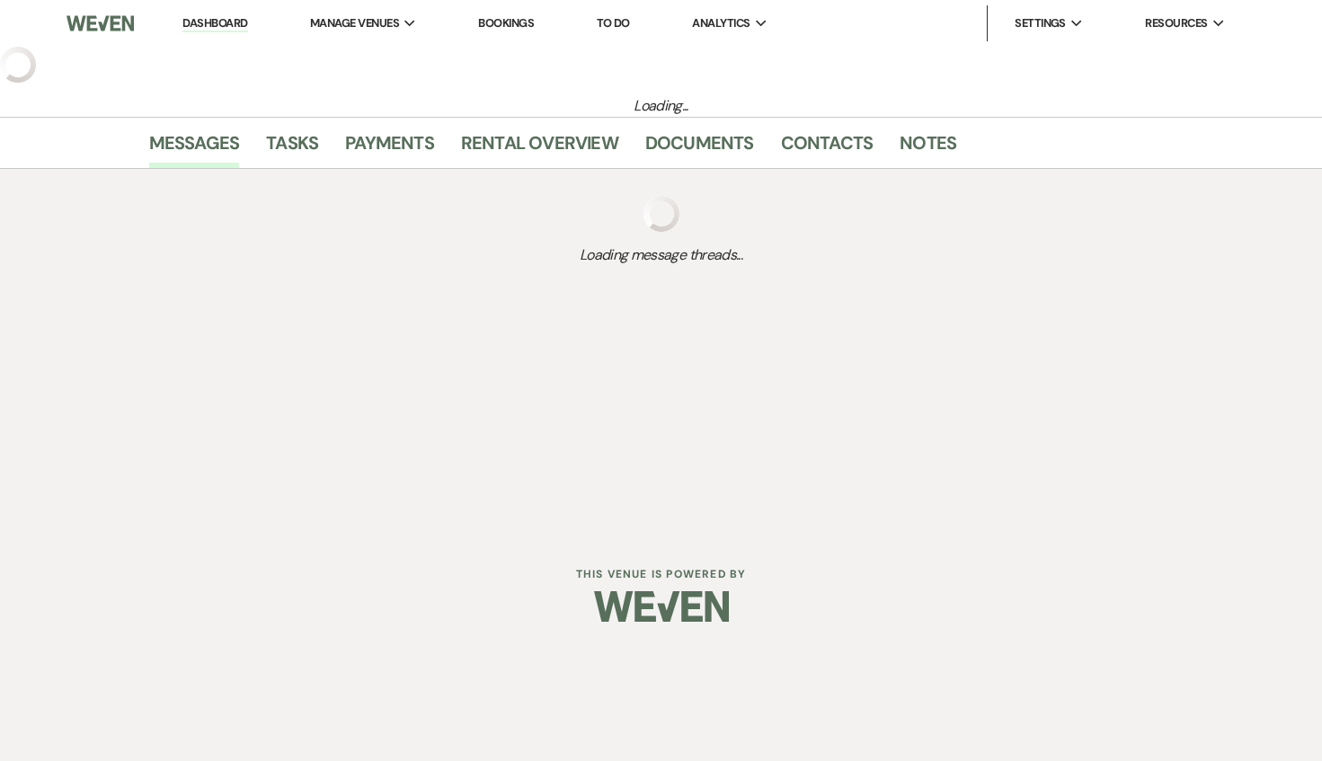
select select "6"
select select "25"
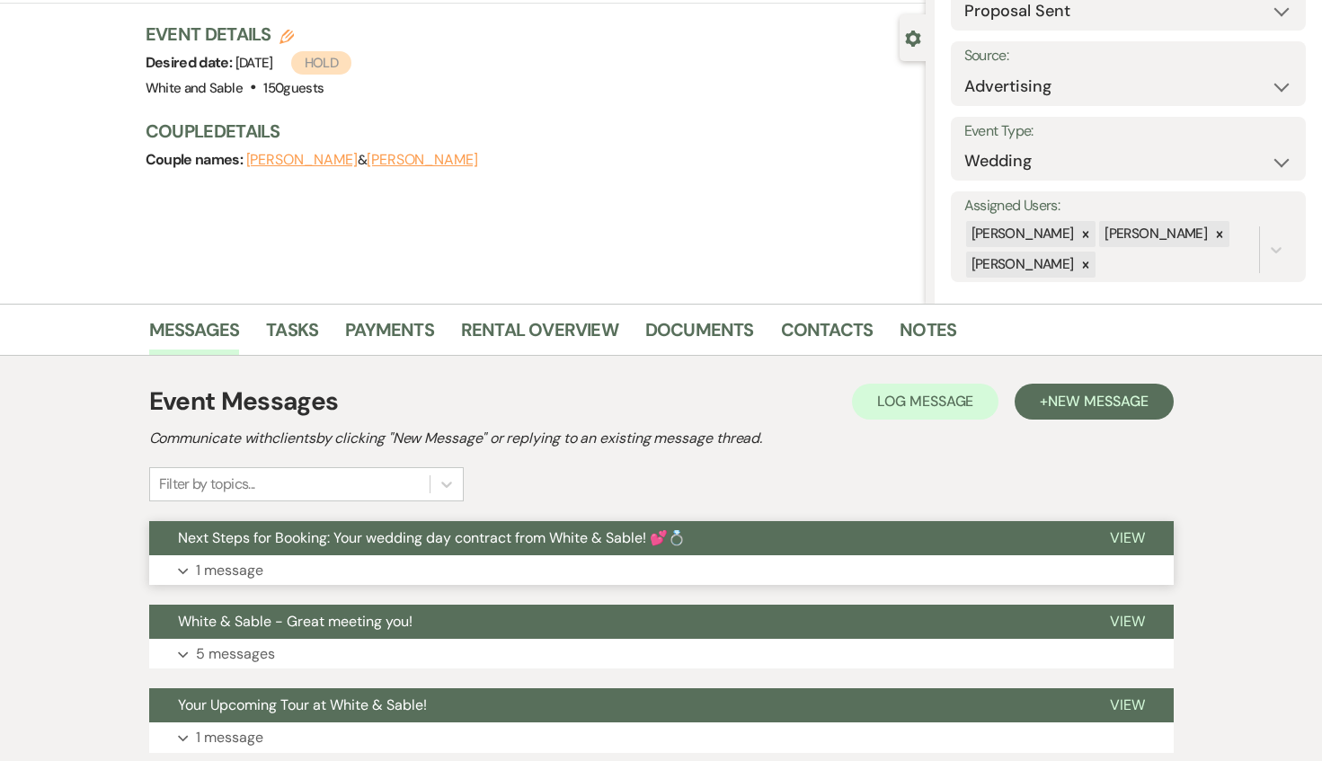
click at [579, 544] on span "Next Steps for Booking: Your wedding day contract from White & Sable! 💕💍" at bounding box center [432, 537] width 508 height 19
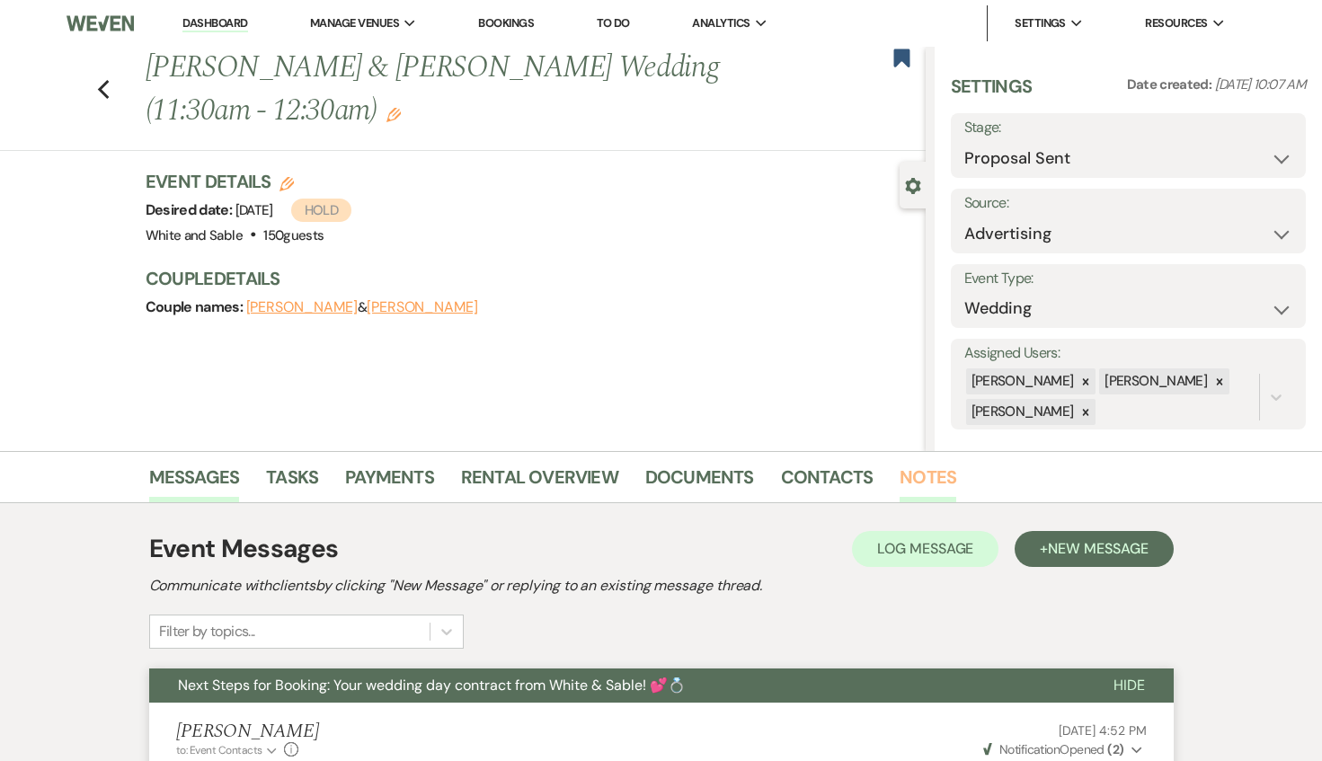
click at [911, 476] on link "Notes" at bounding box center [927, 483] width 57 height 40
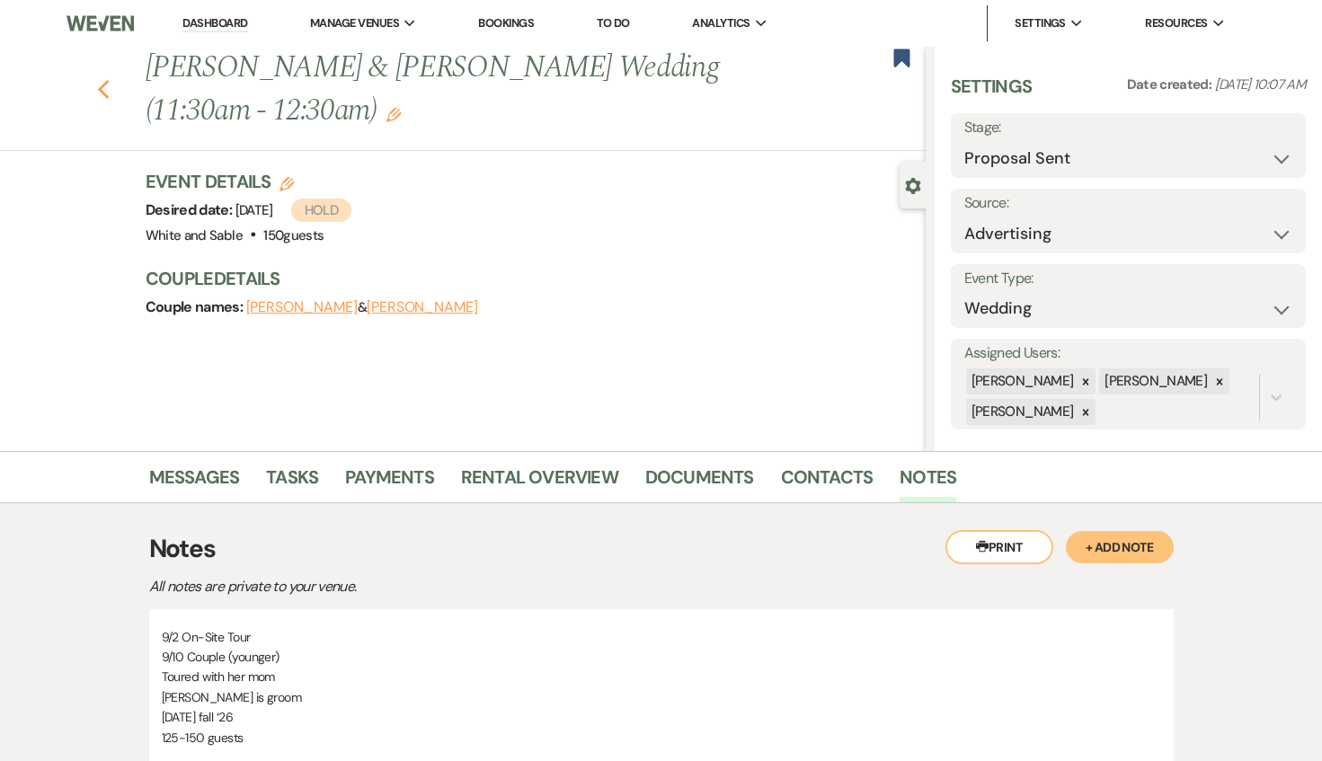
click at [100, 89] on use "button" at bounding box center [103, 90] width 12 height 20
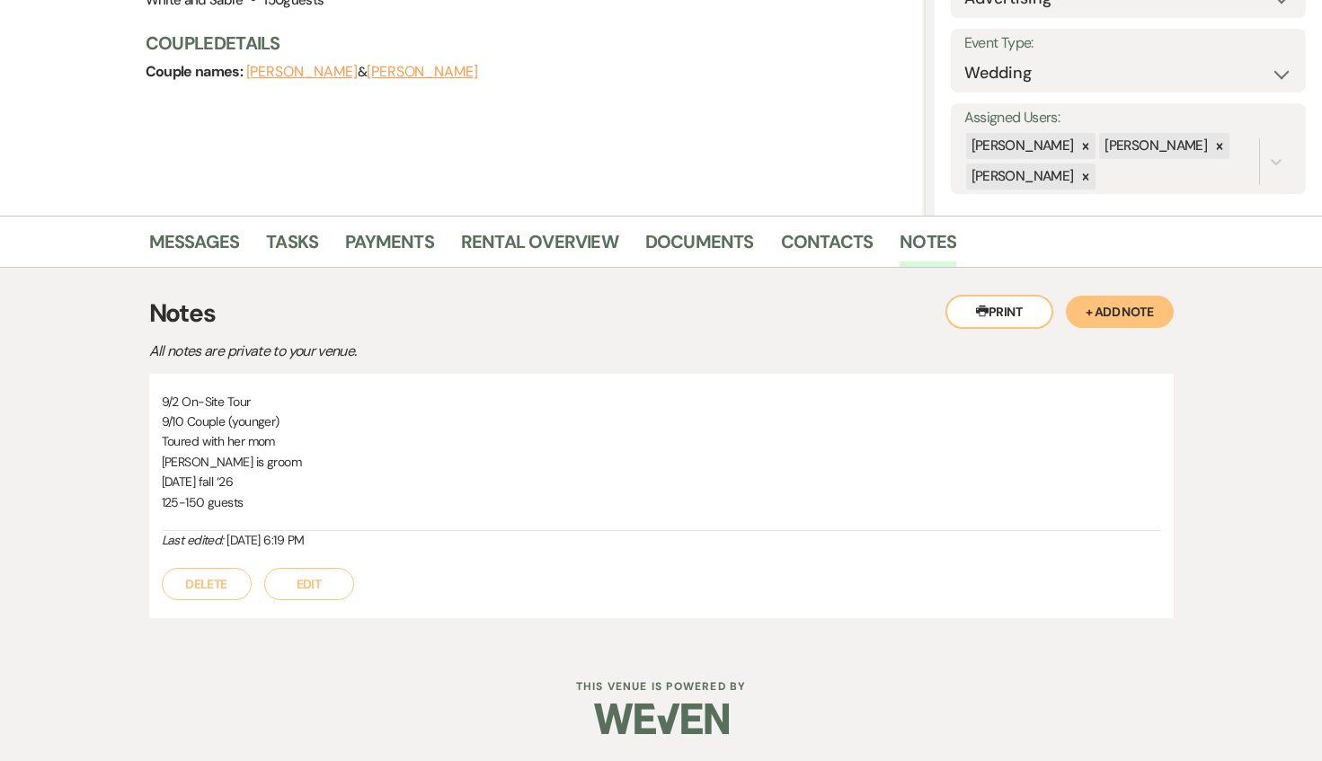
select select "6"
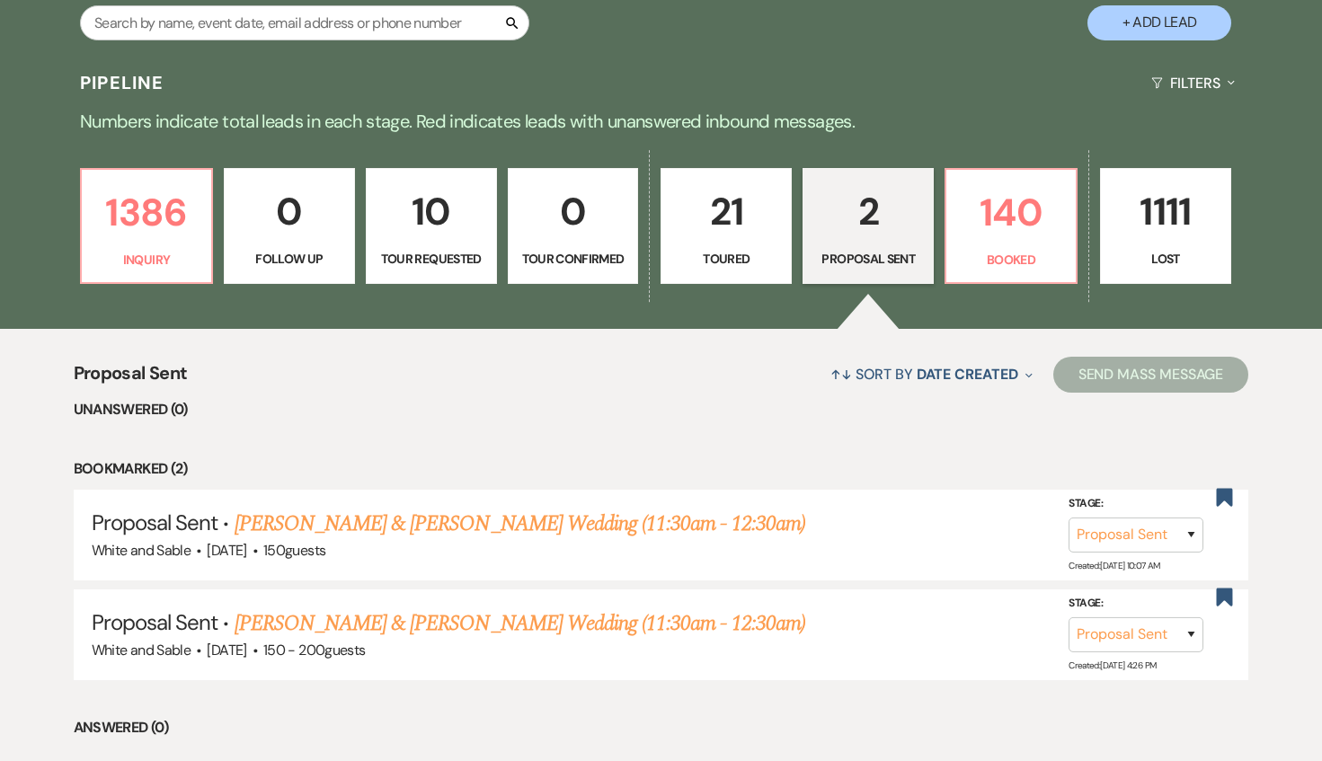
scroll to position [362, 0]
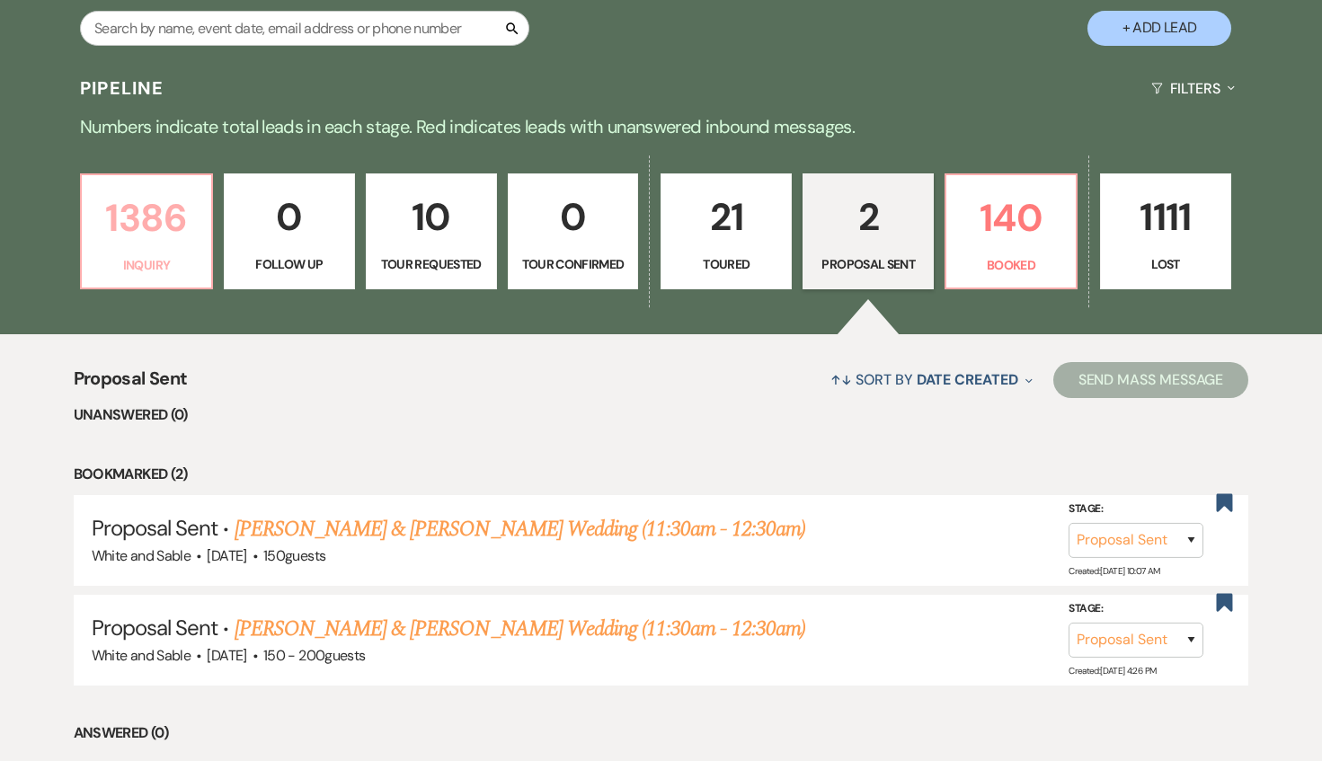
click at [152, 237] on p "1386" at bounding box center [147, 218] width 108 height 60
